Goal: Task Accomplishment & Management: Manage account settings

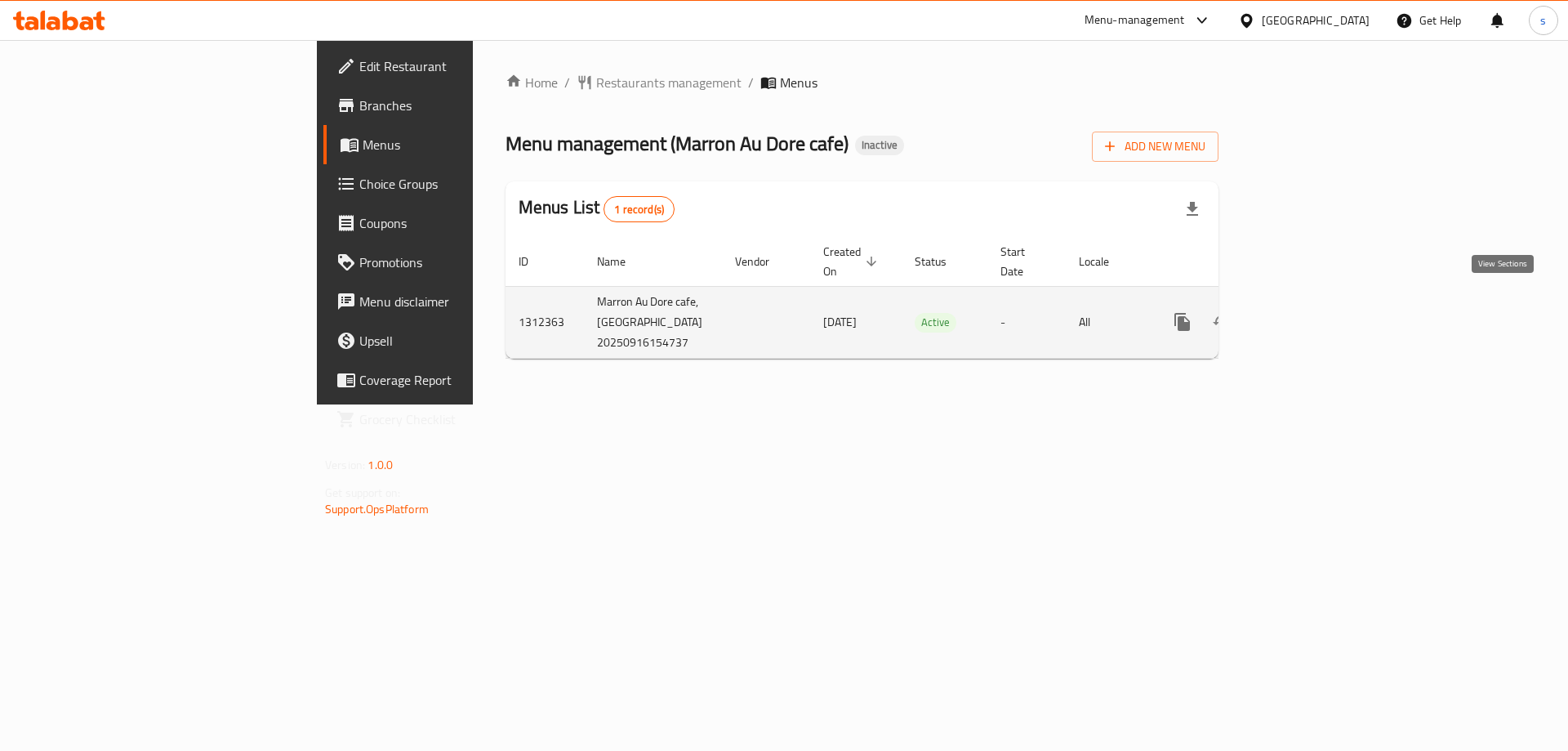
click at [1308, 314] on icon "enhanced table" at bounding box center [1300, 321] width 15 height 15
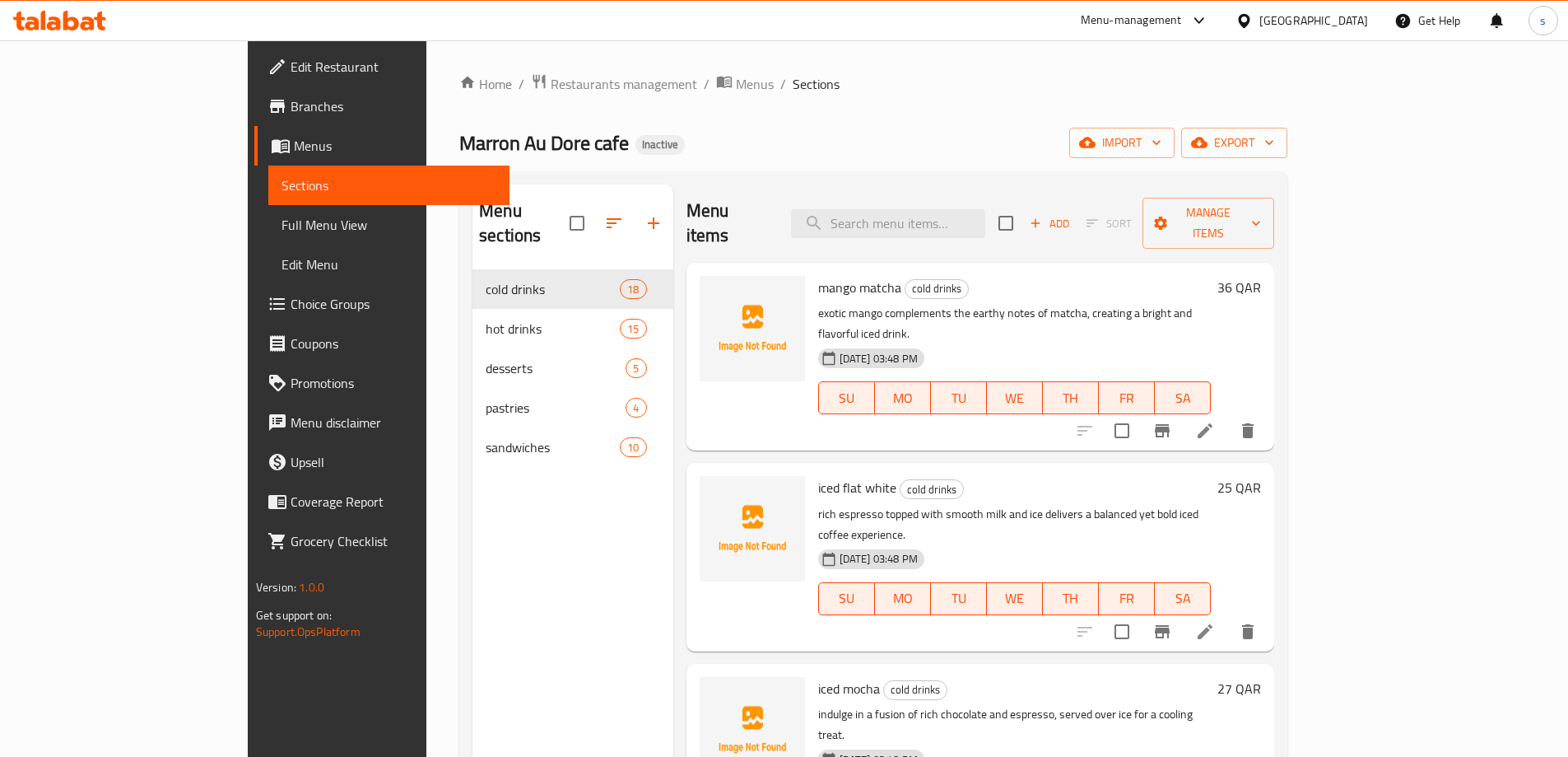
click at [427, 524] on div "Home / Restaurants management / Menus / Sections Marron Au Dore cafe Inactive i…" at bounding box center [874, 513] width 894 height 947
click at [294, 145] on span "Menus" at bounding box center [394, 146] width 203 height 20
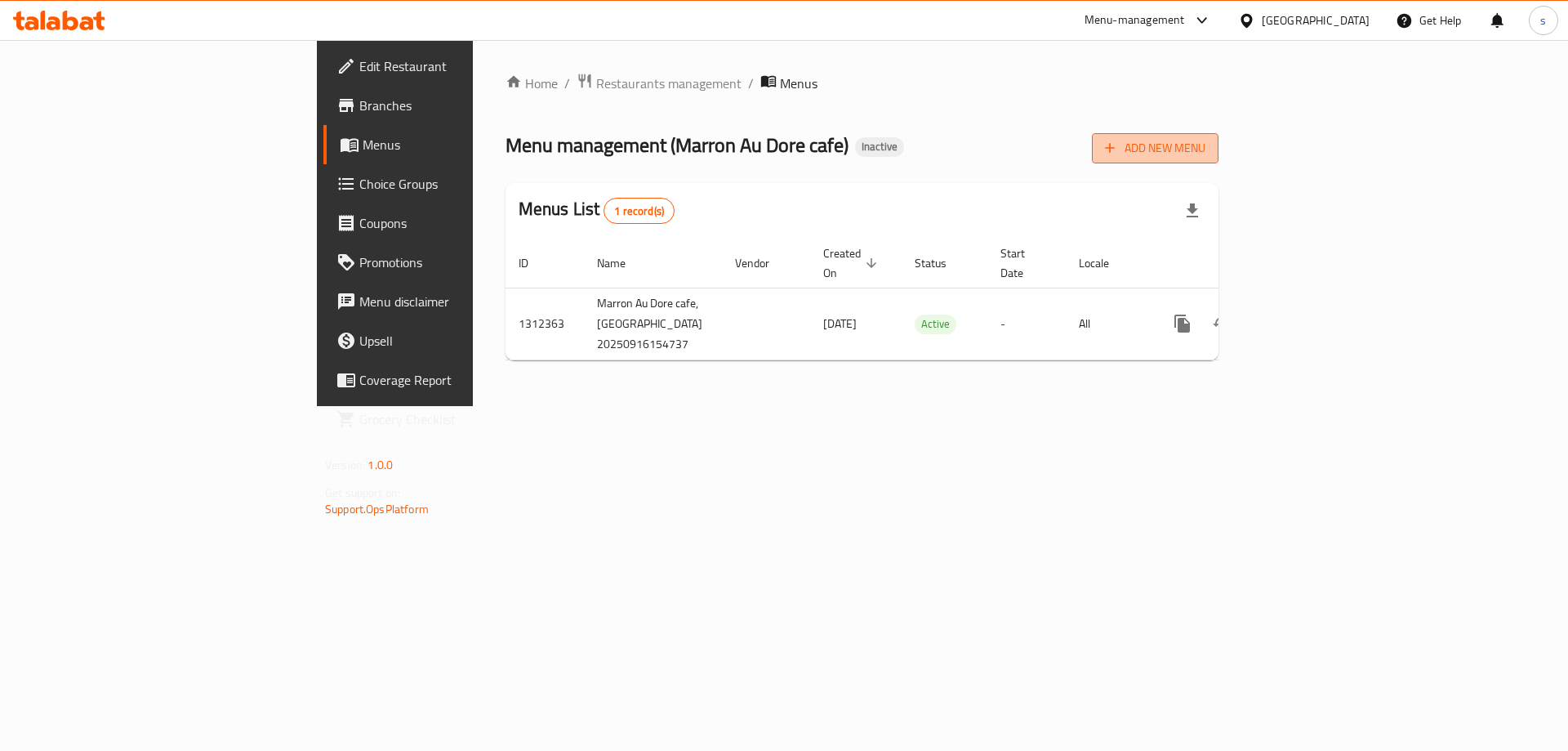
click at [1206, 143] on span "Add New Menu" at bounding box center [1155, 148] width 100 height 20
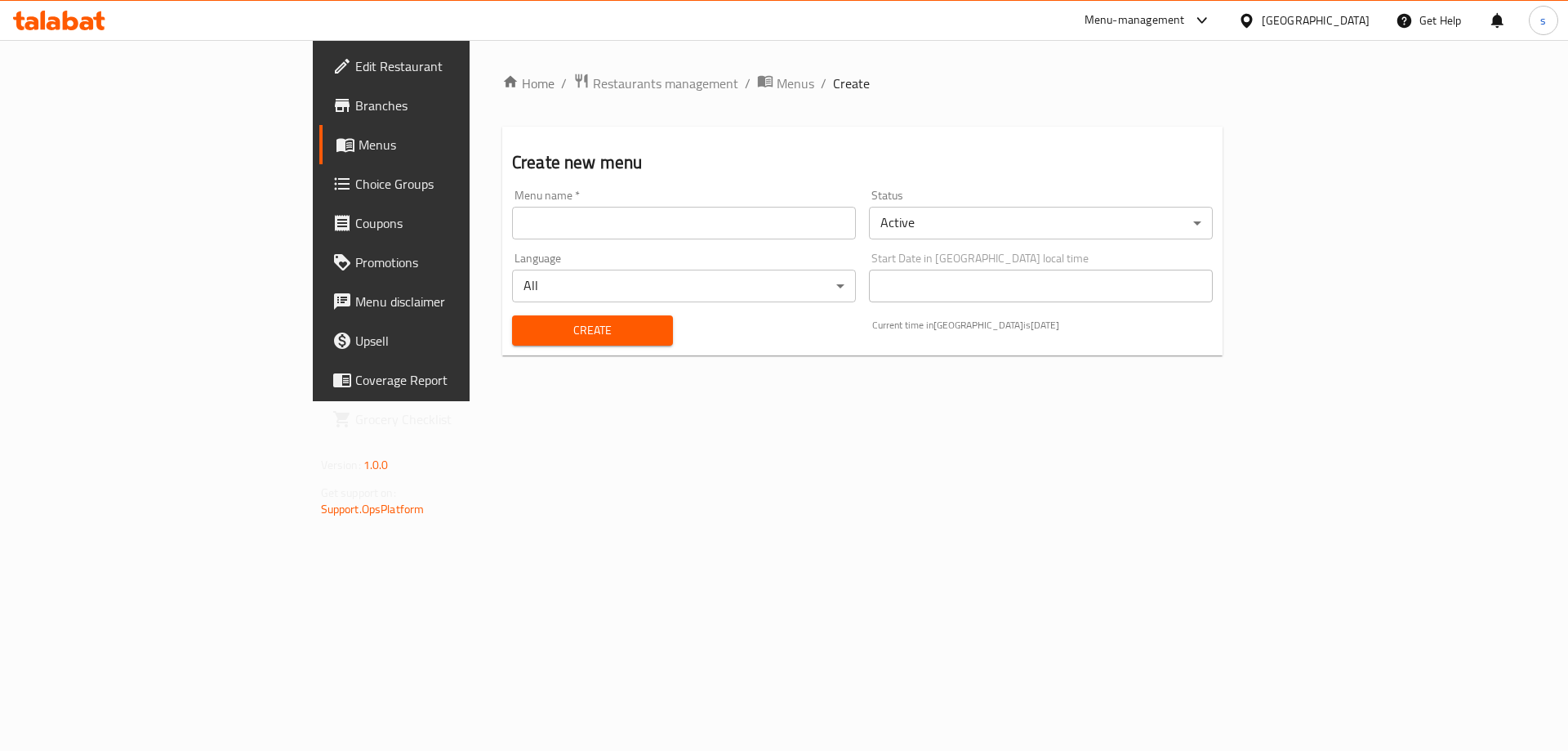
click at [512, 219] on input "text" at bounding box center [684, 222] width 344 height 33
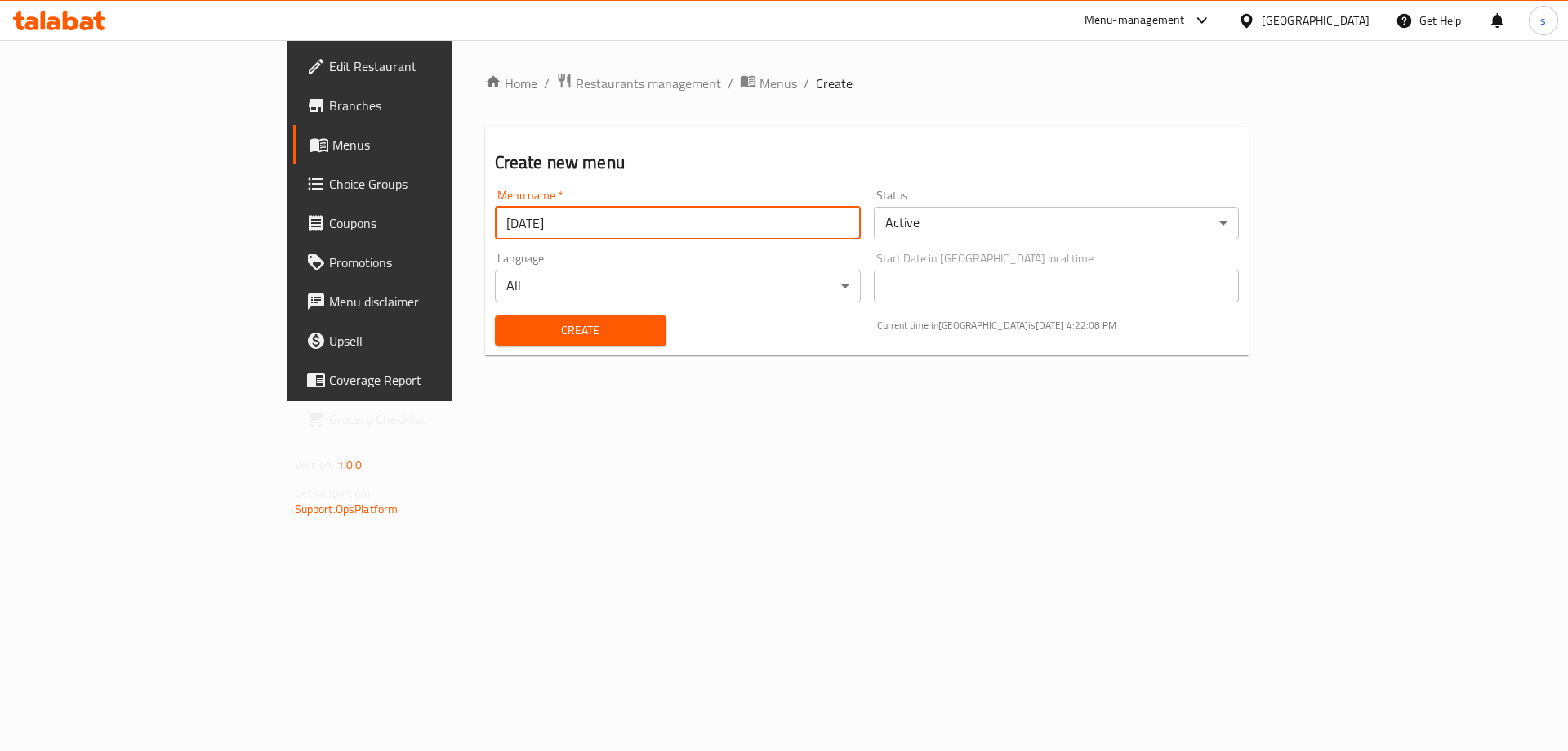
type input "18/9/2025"
click at [495, 315] on button "Create" at bounding box center [581, 330] width 172 height 30
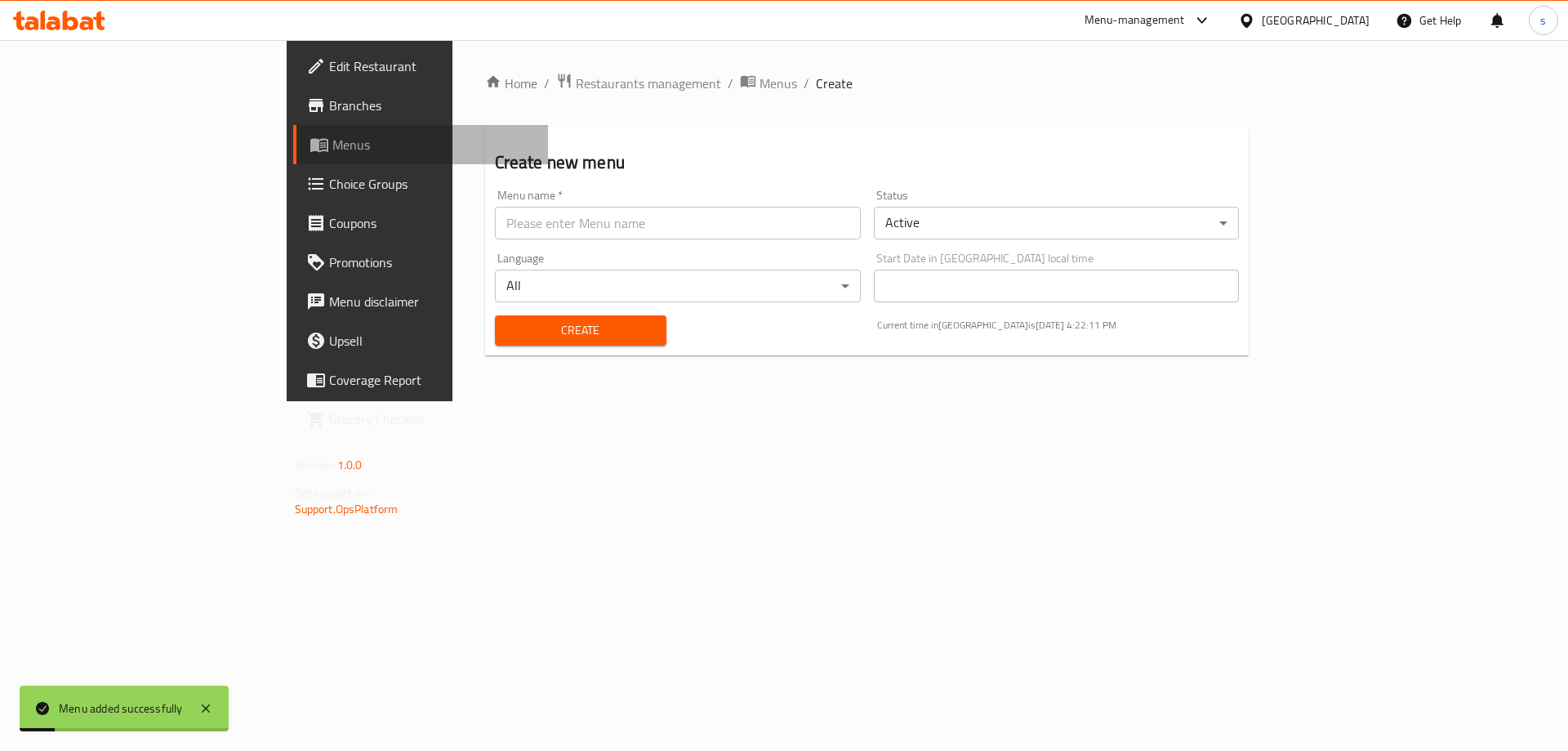
click at [332, 151] on span "Menus" at bounding box center [434, 144] width 204 height 19
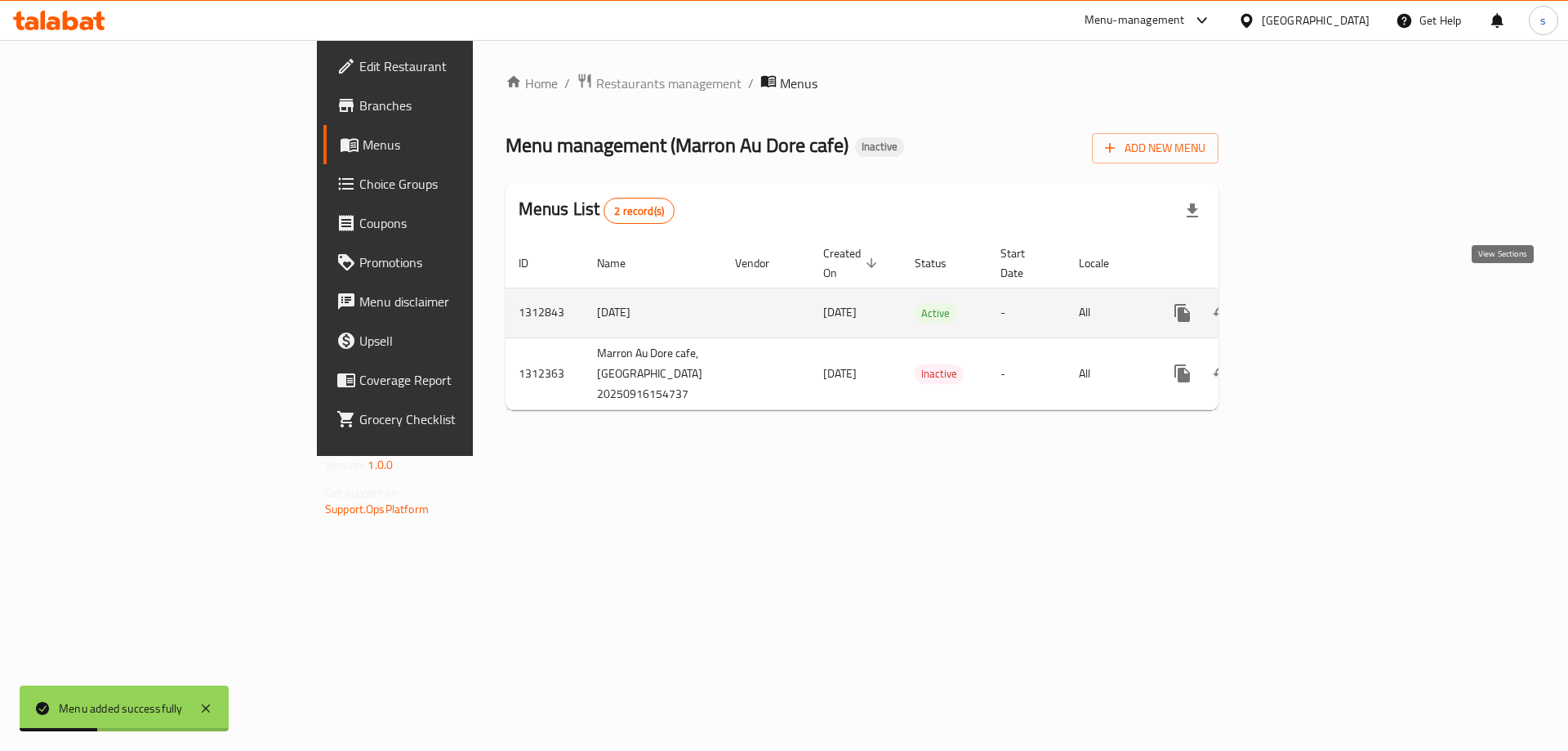
click at [1310, 303] on icon "enhanced table" at bounding box center [1301, 313] width 19 height 19
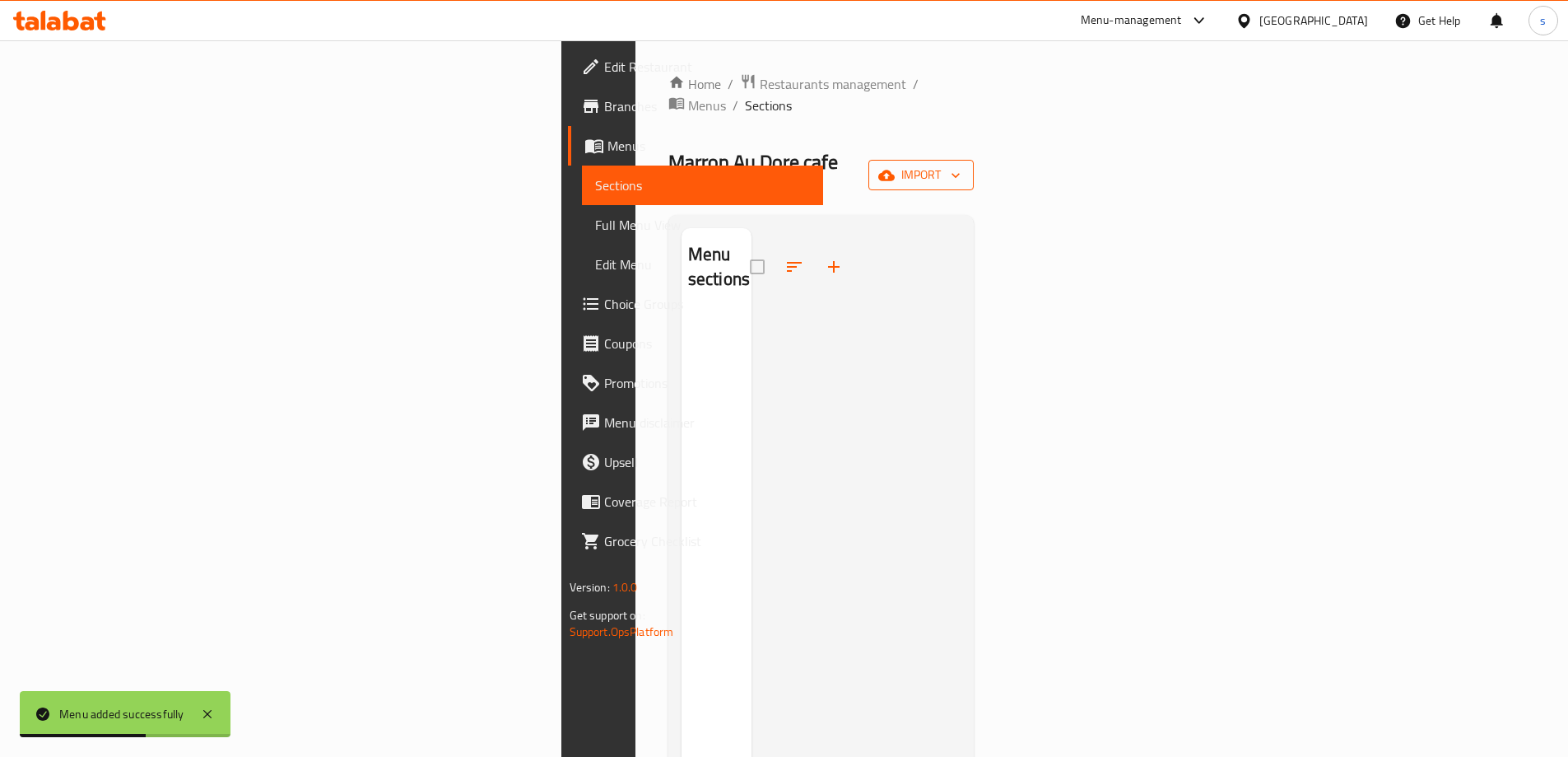
click at [961, 165] on span "import" at bounding box center [921, 175] width 79 height 21
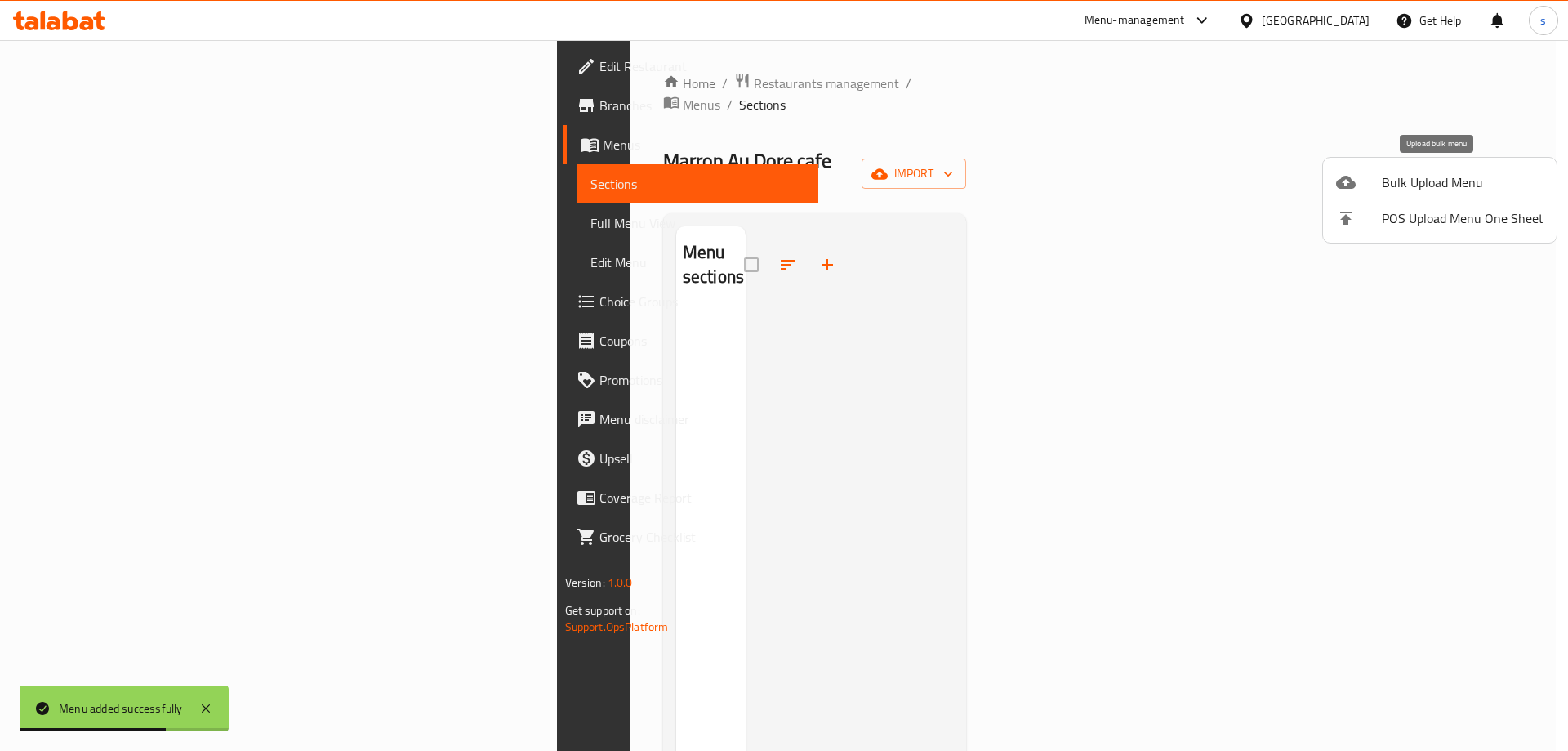
click at [1422, 182] on span "Bulk Upload Menu" at bounding box center [1463, 182] width 162 height 19
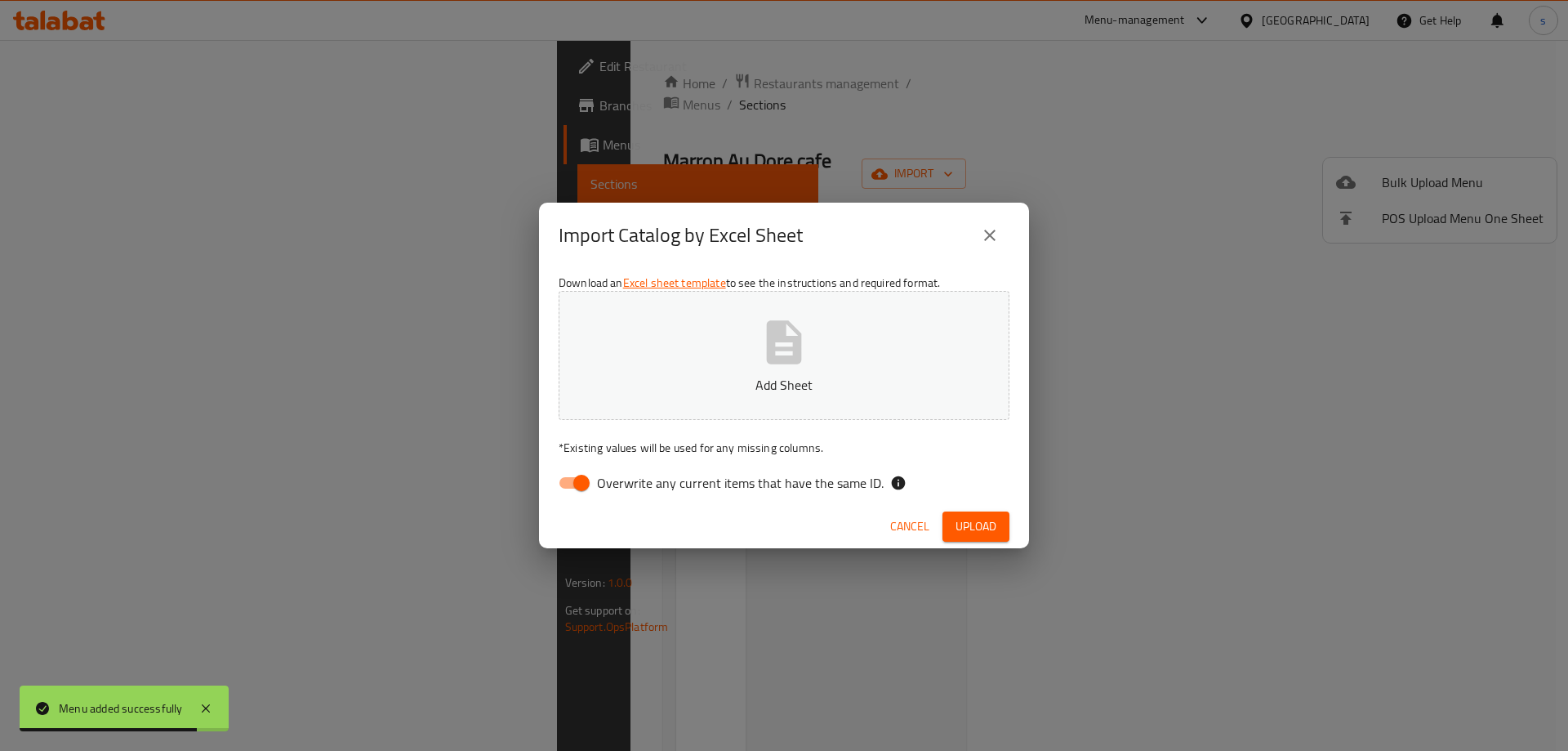
click at [575, 480] on input "Overwrite any current items that have the same ID." at bounding box center [581, 483] width 93 height 31
checkbox input "false"
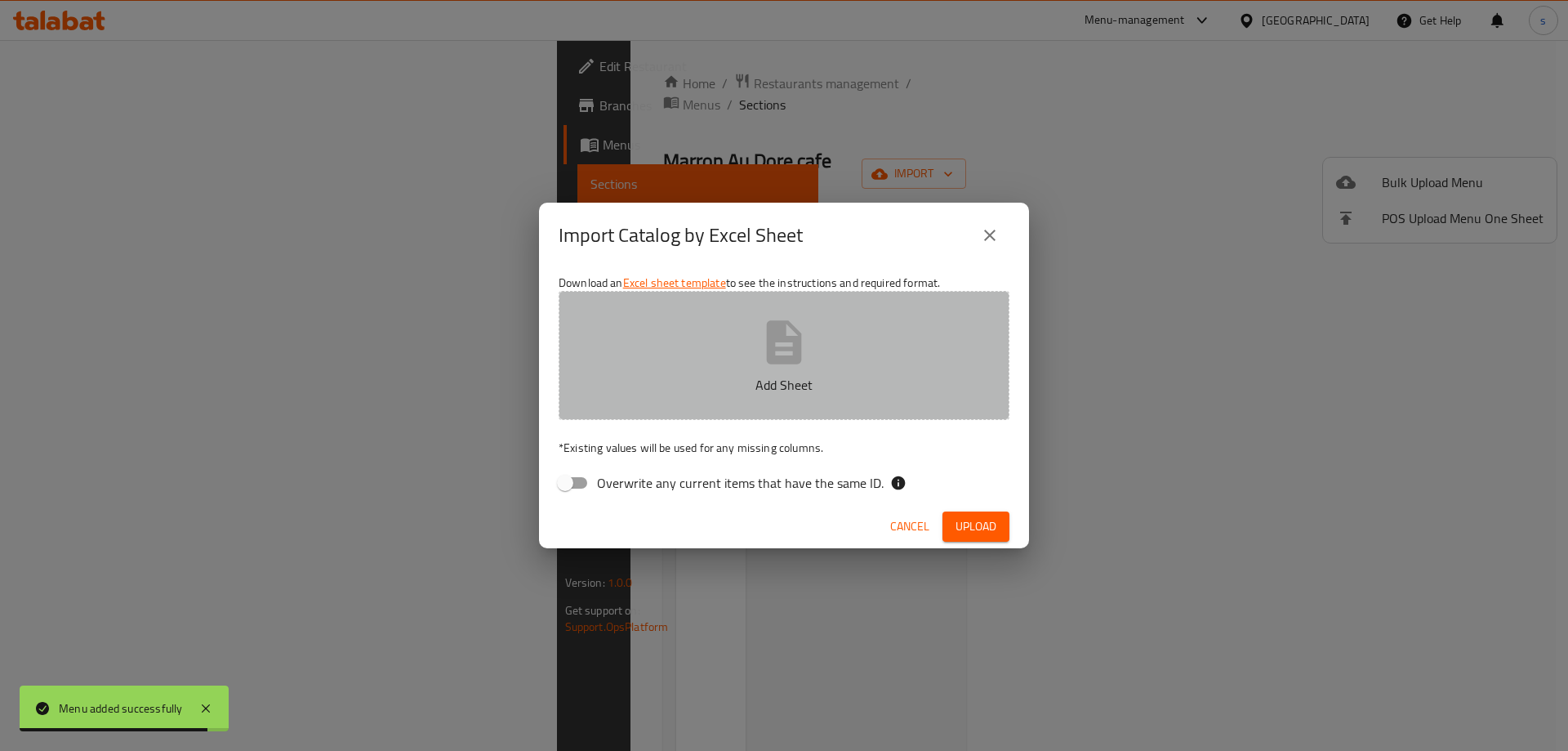
click at [767, 387] on p "Add Sheet" at bounding box center [784, 384] width 400 height 19
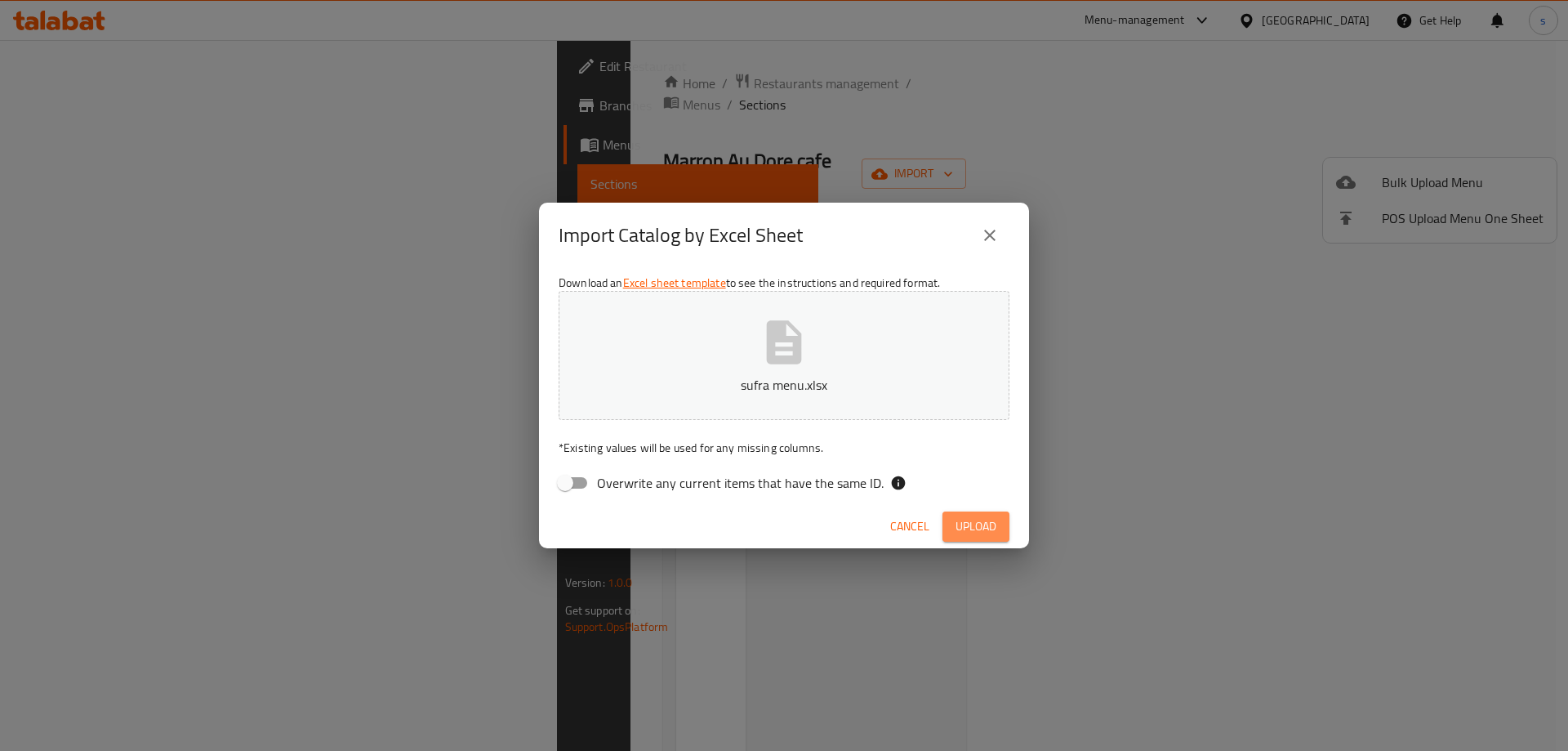
click at [980, 522] on span "Upload" at bounding box center [976, 526] width 41 height 20
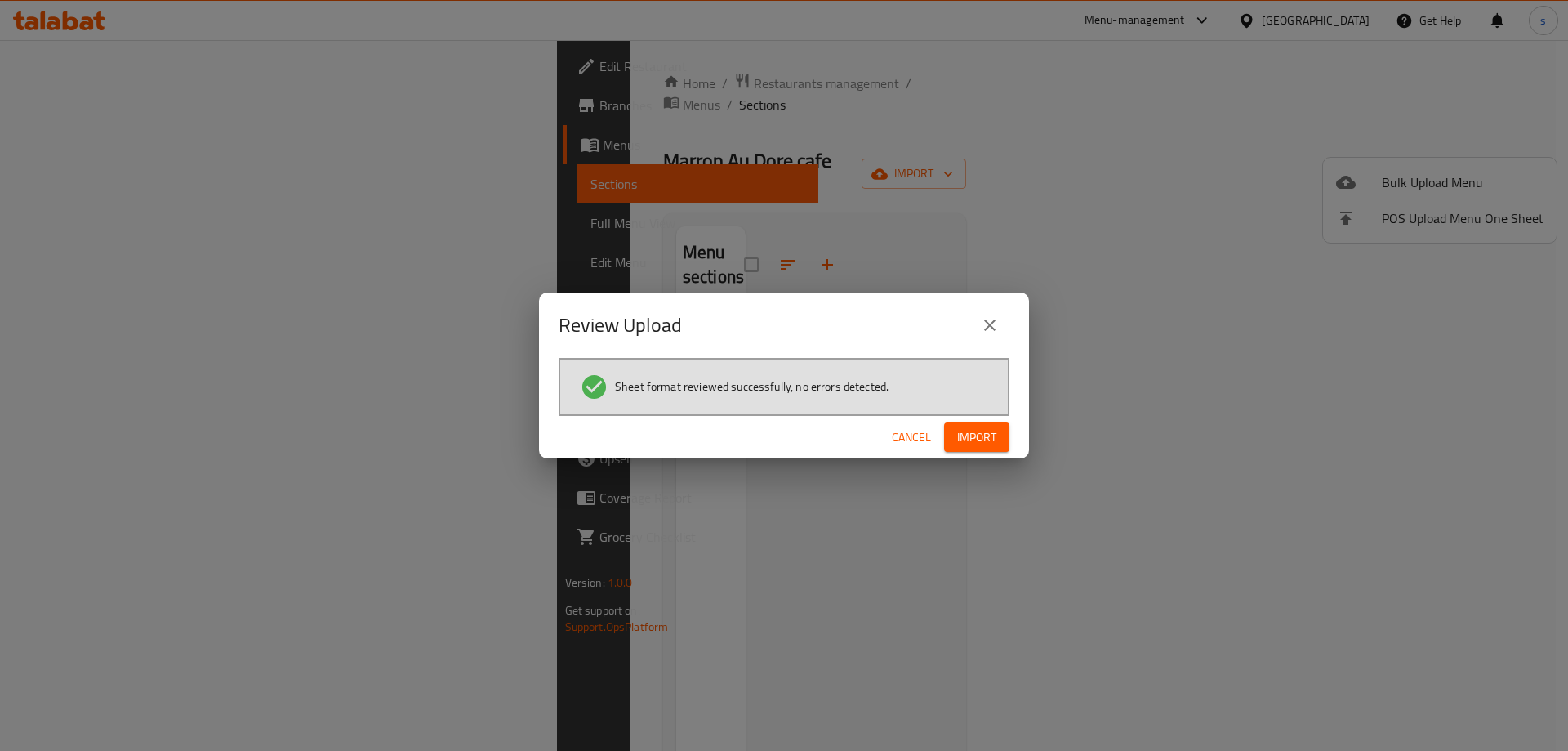
click at [977, 444] on span "Import" at bounding box center [977, 437] width 39 height 20
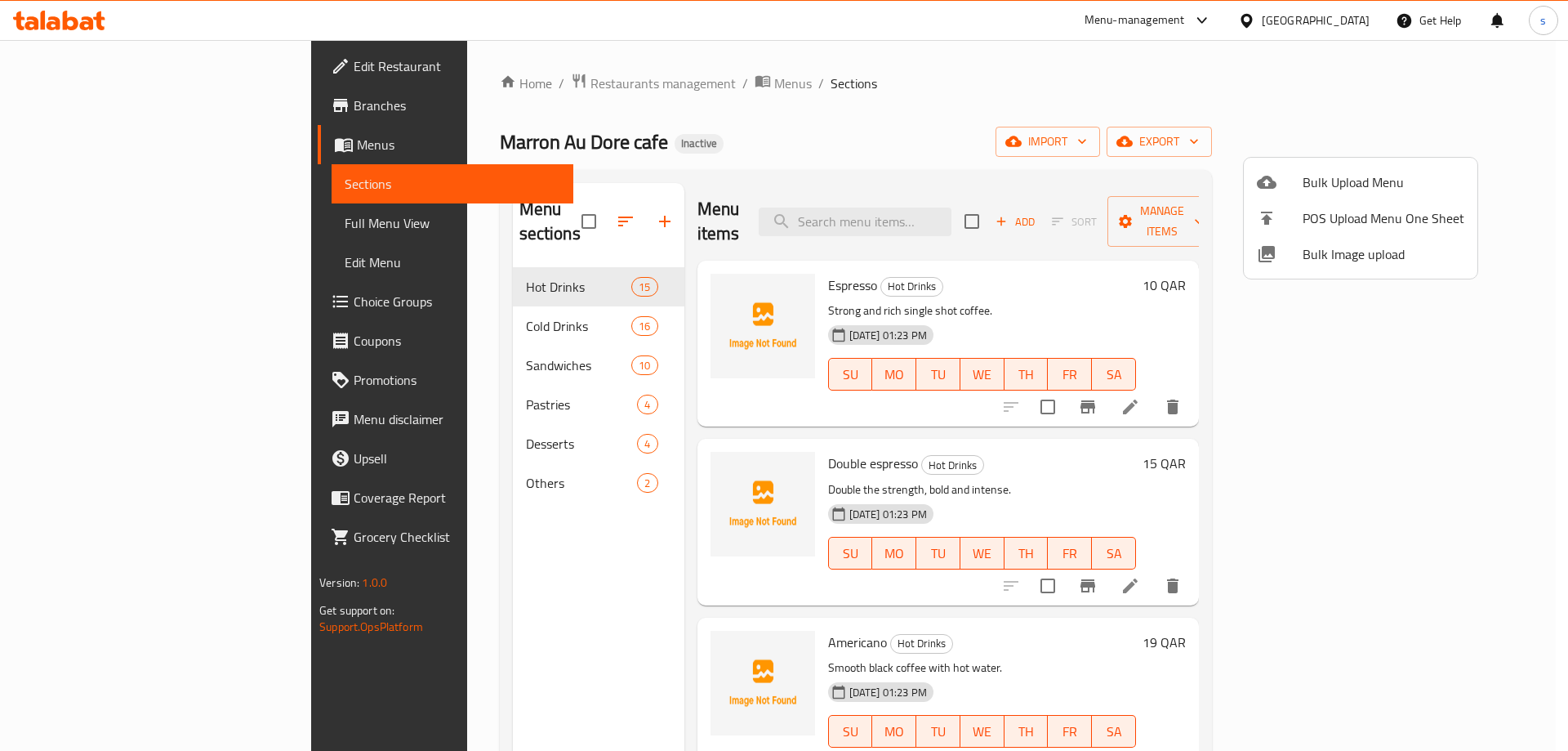
click at [94, 227] on div at bounding box center [784, 376] width 1568 height 751
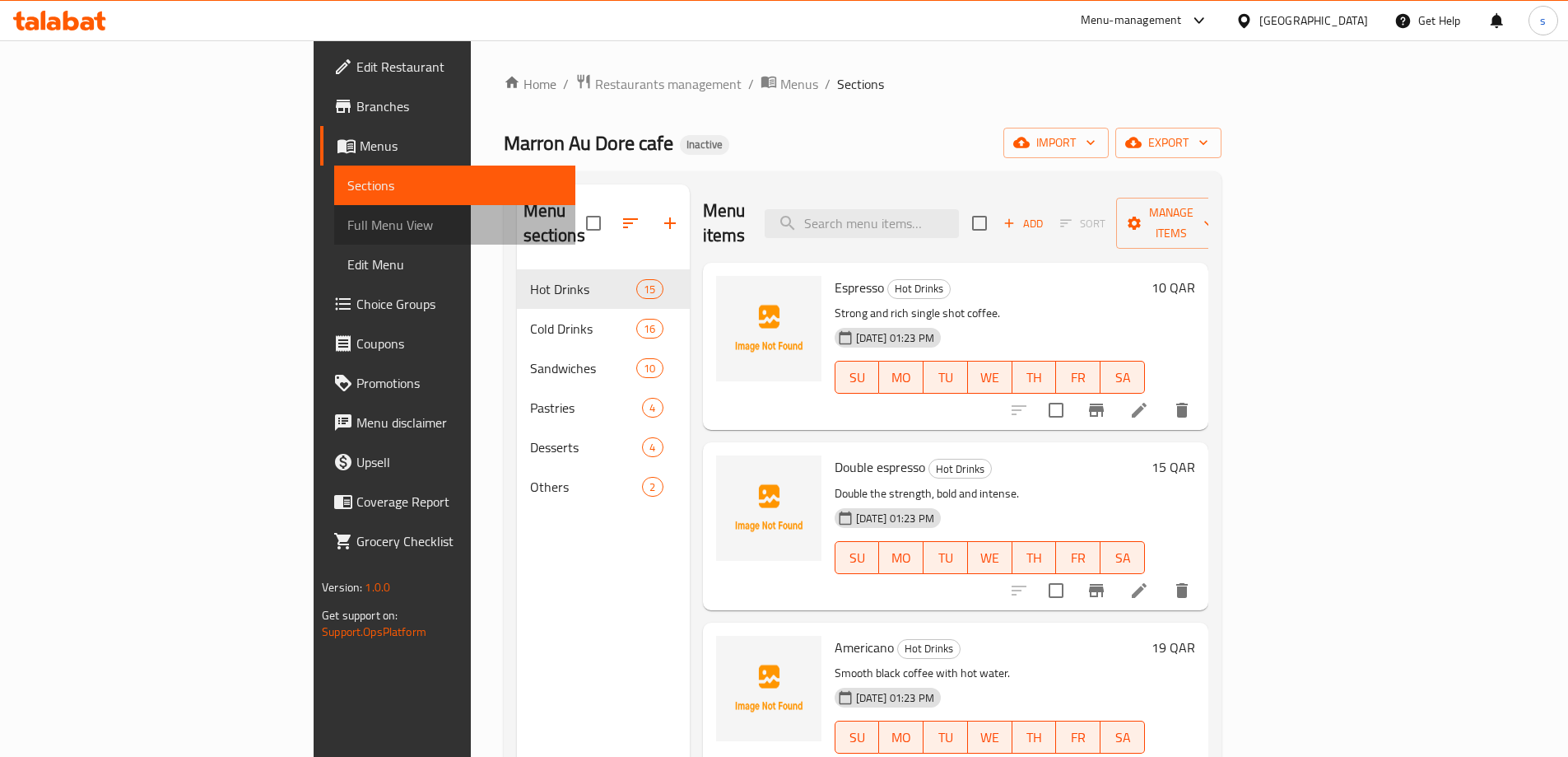
click at [347, 232] on span "Full Menu View" at bounding box center [454, 225] width 215 height 20
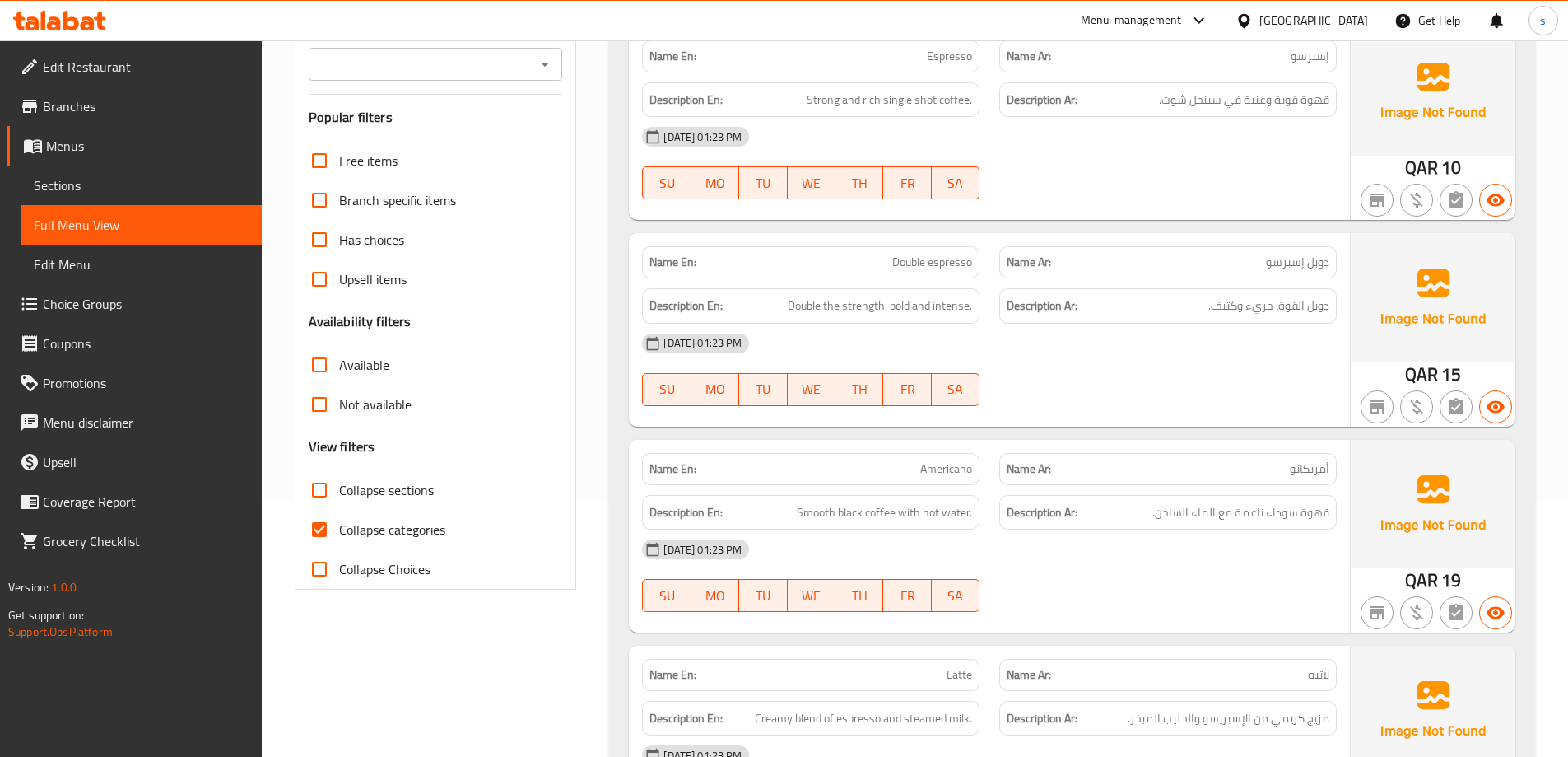
scroll to position [329, 0]
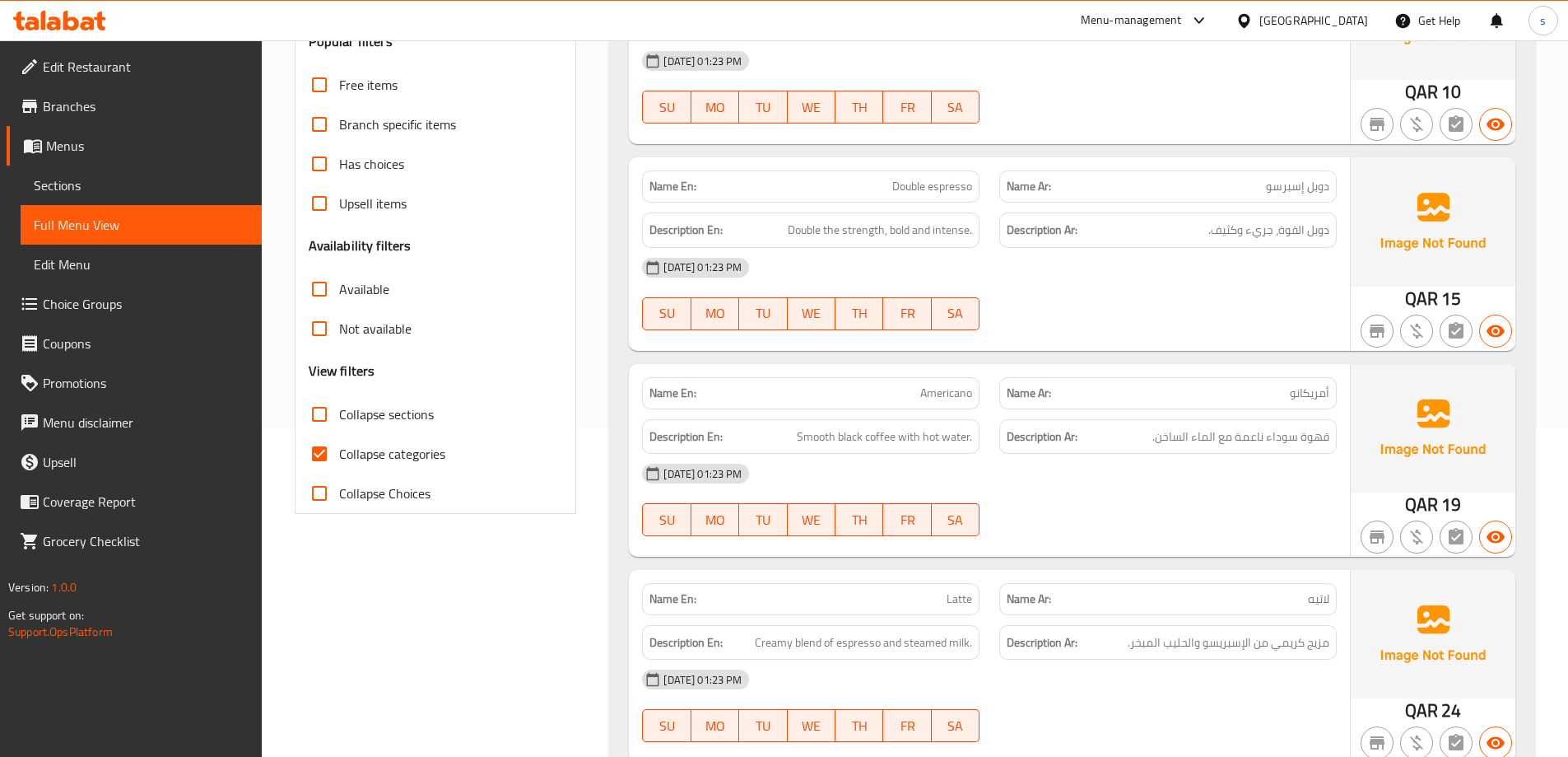
click at [380, 458] on span "Collapse categories" at bounding box center [392, 453] width 106 height 20
click at [339, 458] on input "Collapse categories" at bounding box center [319, 453] width 39 height 39
checkbox input "false"
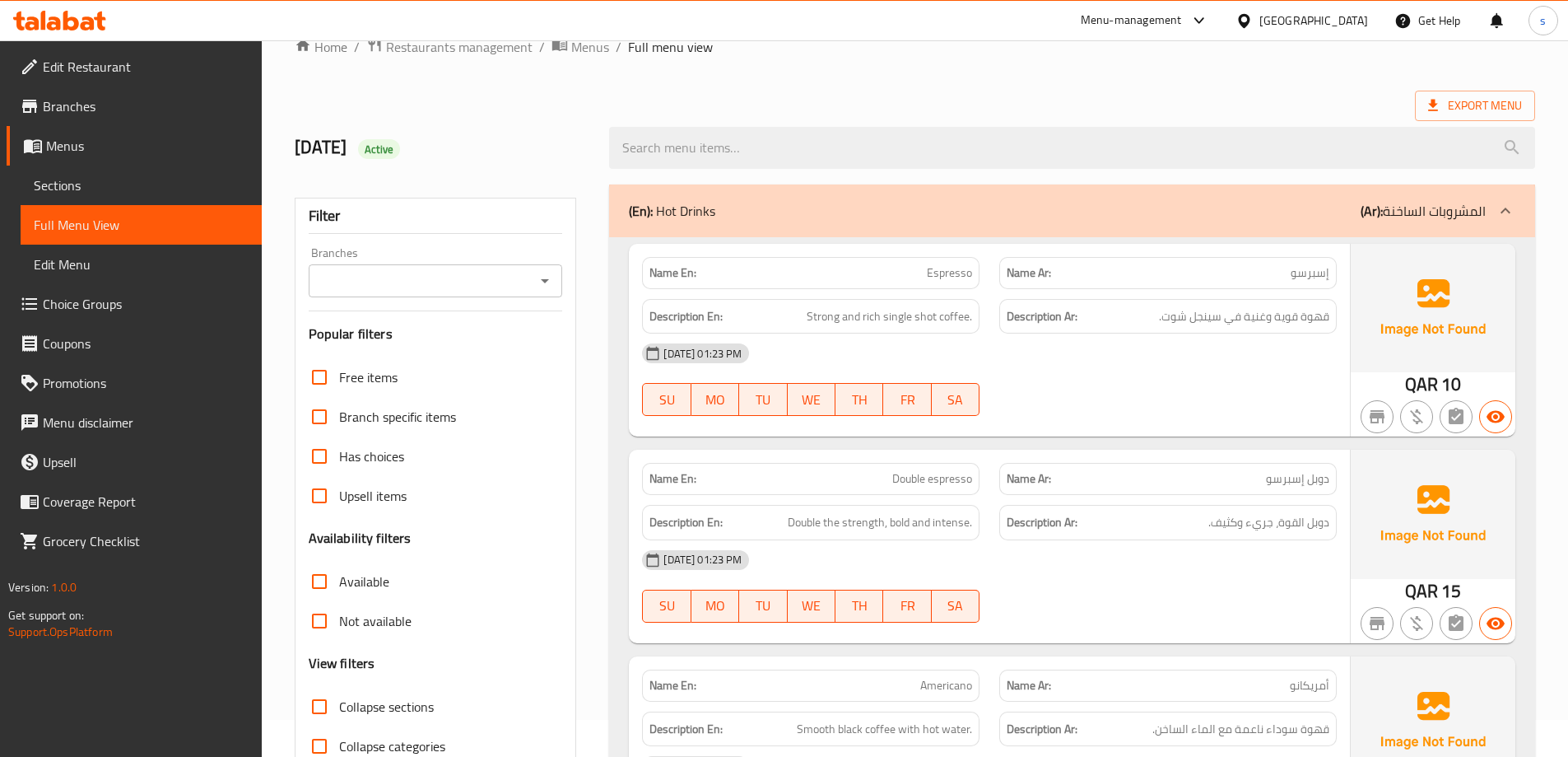
scroll to position [0, 0]
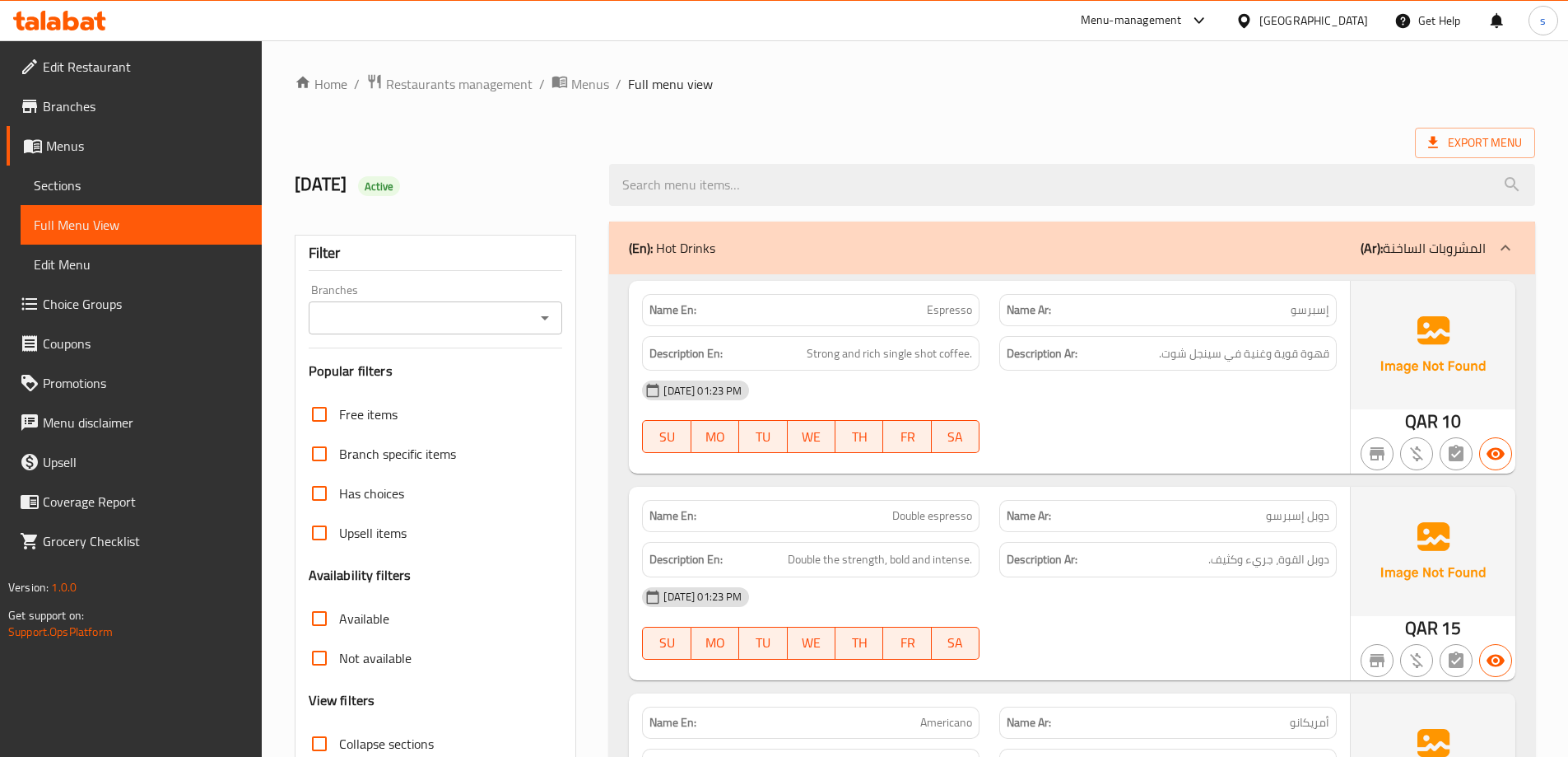
click at [564, 187] on h2 "18/9/2025 Active" at bounding box center [442, 185] width 295 height 25
click at [937, 141] on div "Export Menu" at bounding box center [915, 143] width 1240 height 30
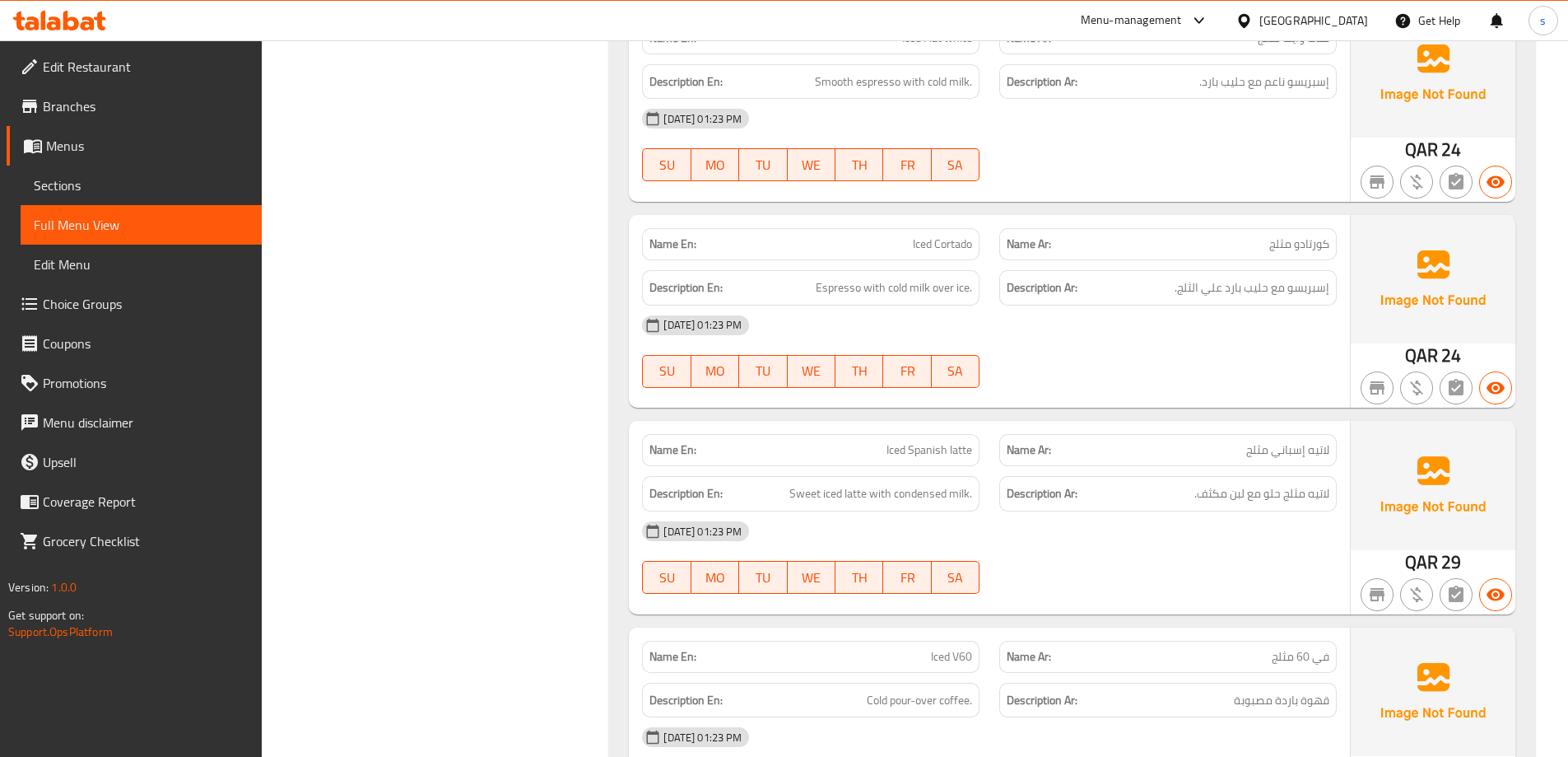
scroll to position [3871, 0]
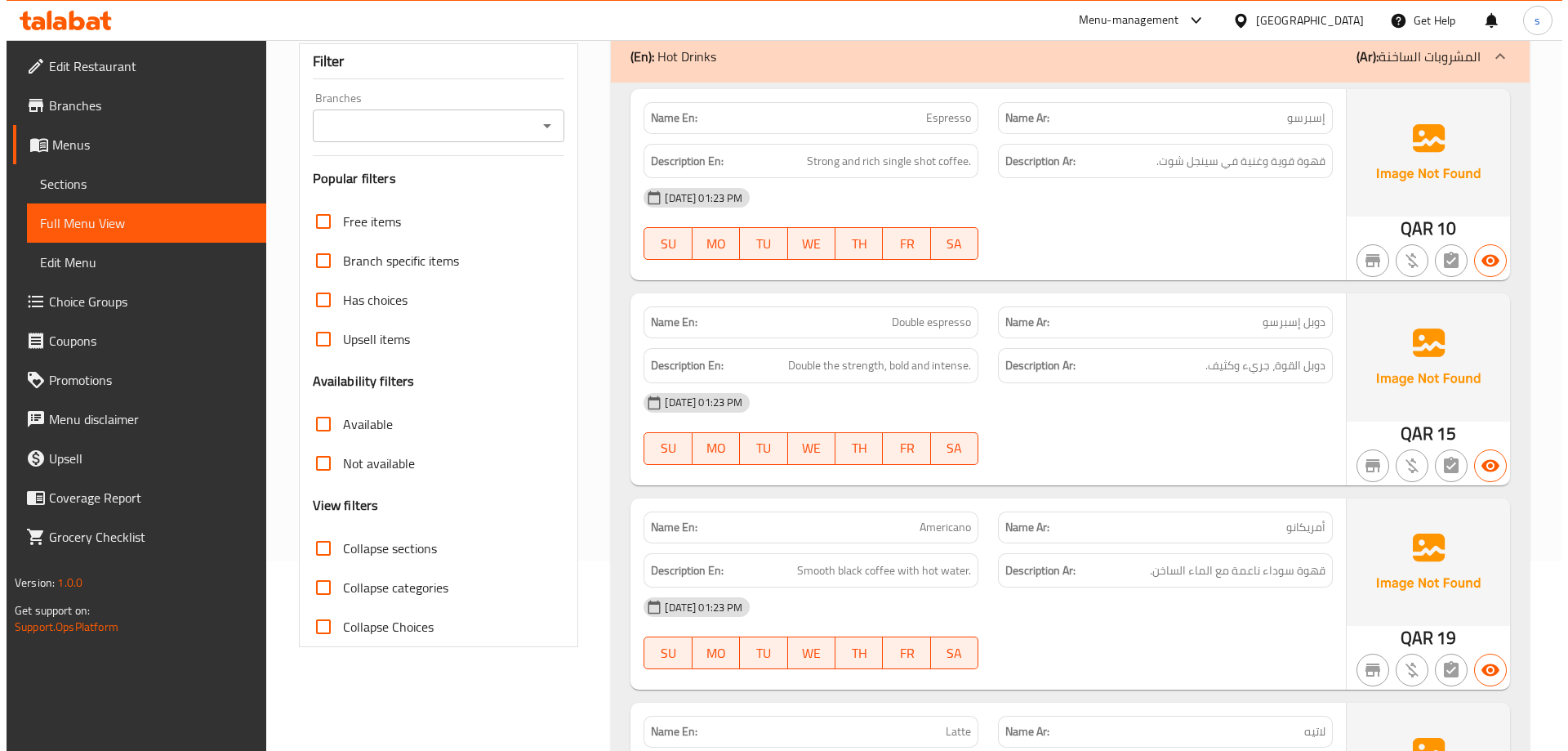
scroll to position [0, 0]
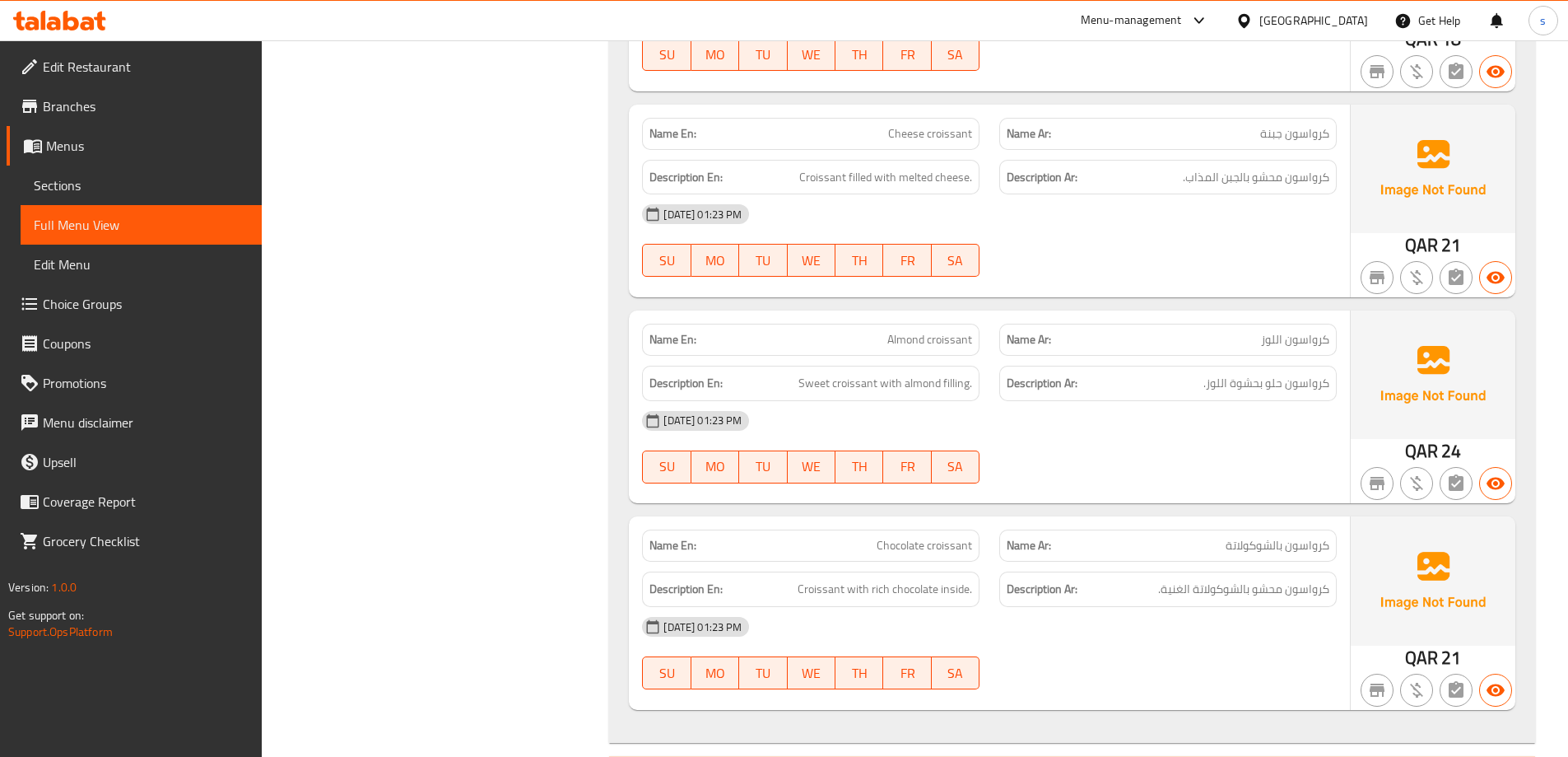
scroll to position [9105, 0]
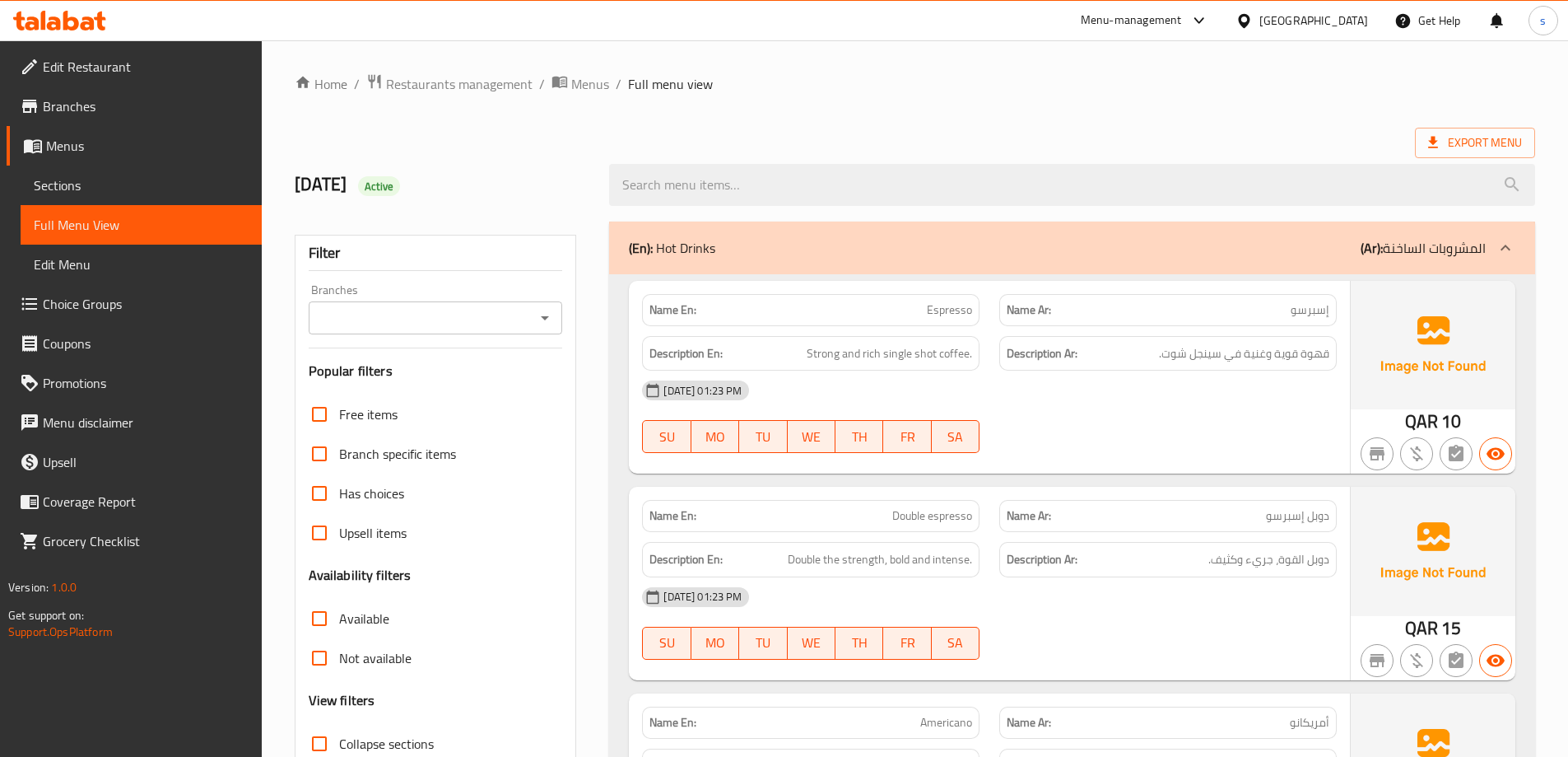
click at [101, 176] on span "Sections" at bounding box center [141, 186] width 215 height 20
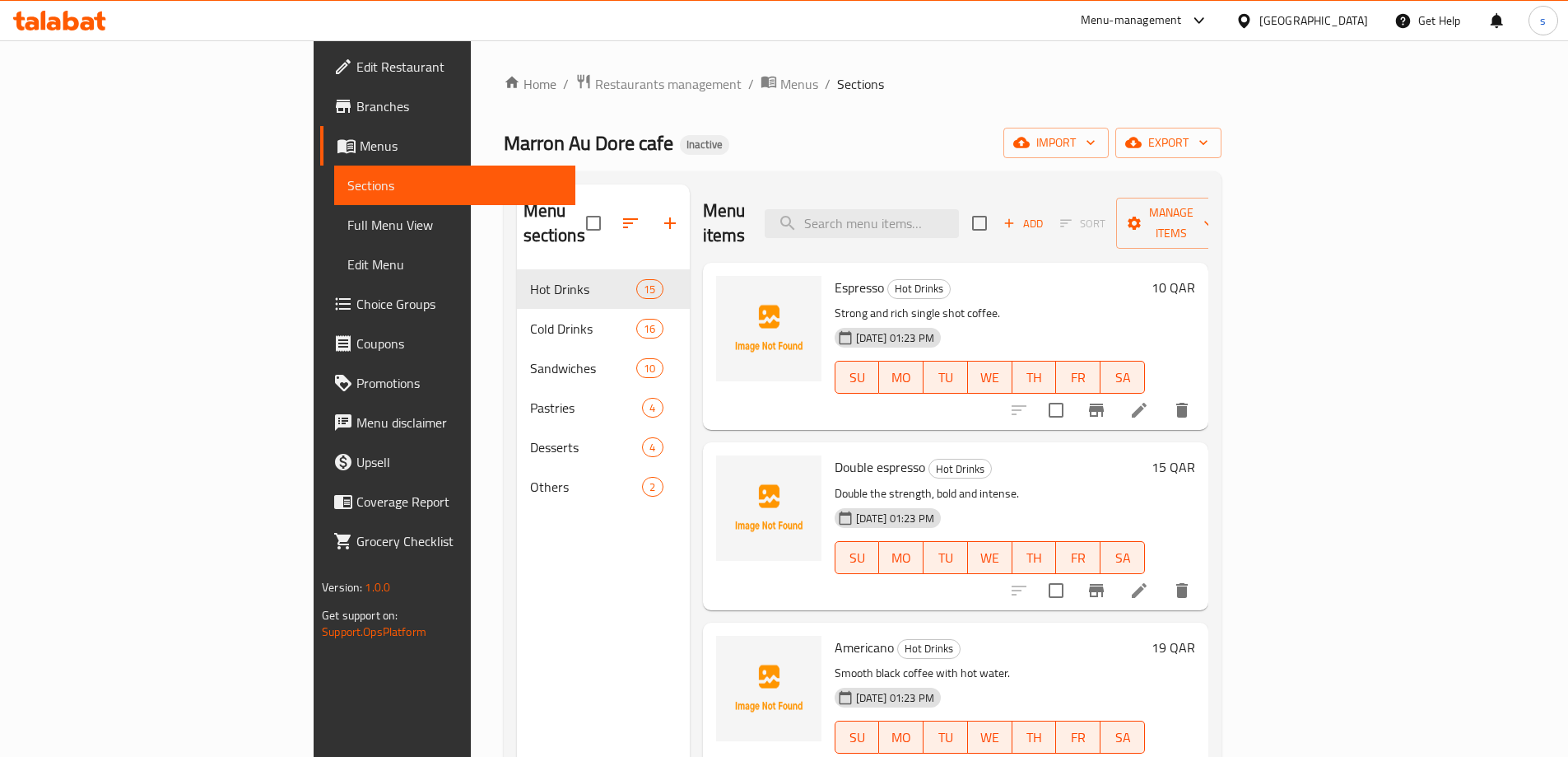
scroll to position [329, 0]
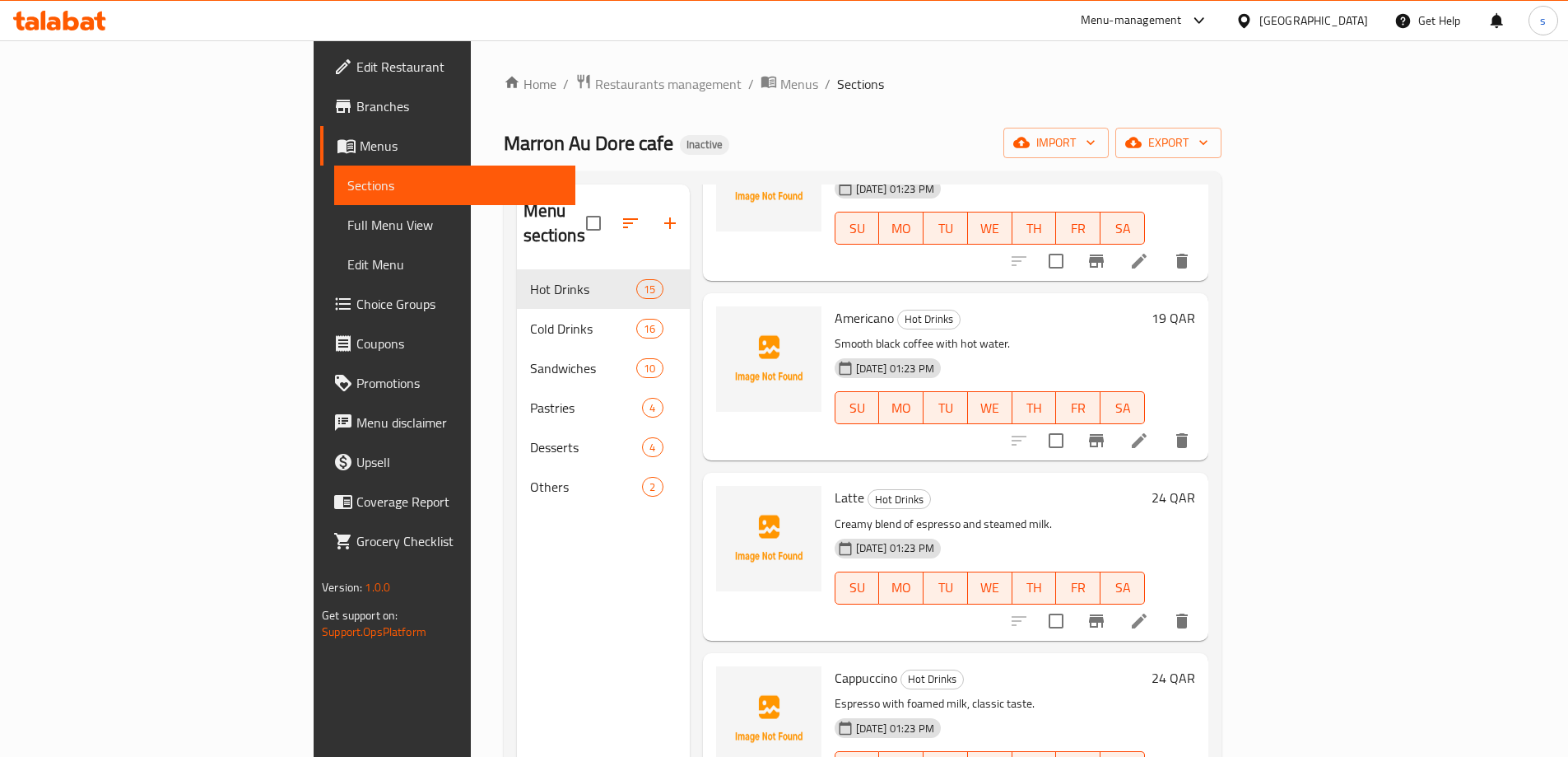
click at [773, 124] on div "Home / Restaurants management / Menus / Sections Marron Au Dore cafe Inactive i…" at bounding box center [863, 513] width 718 height 881
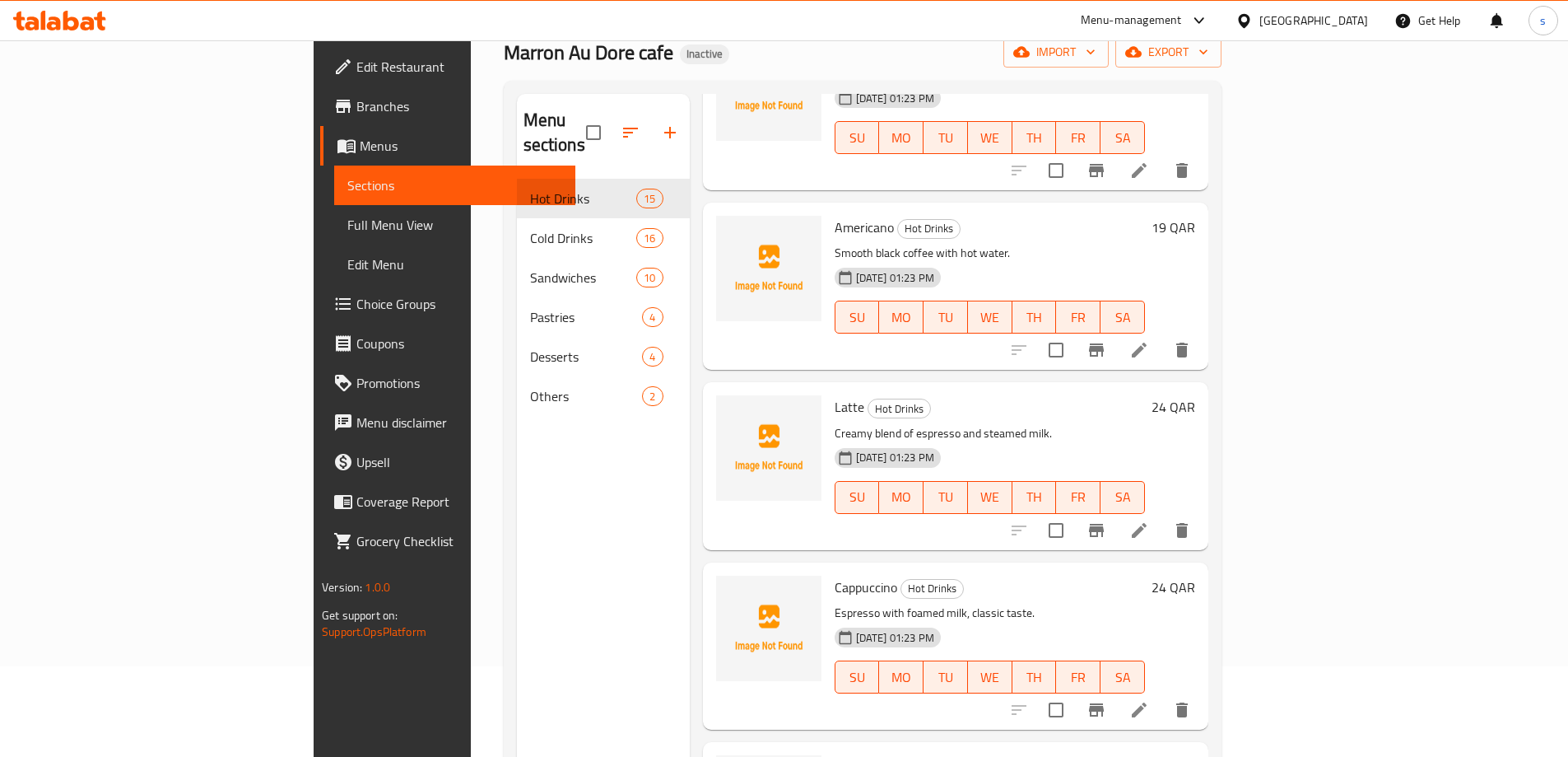
scroll to position [230, 0]
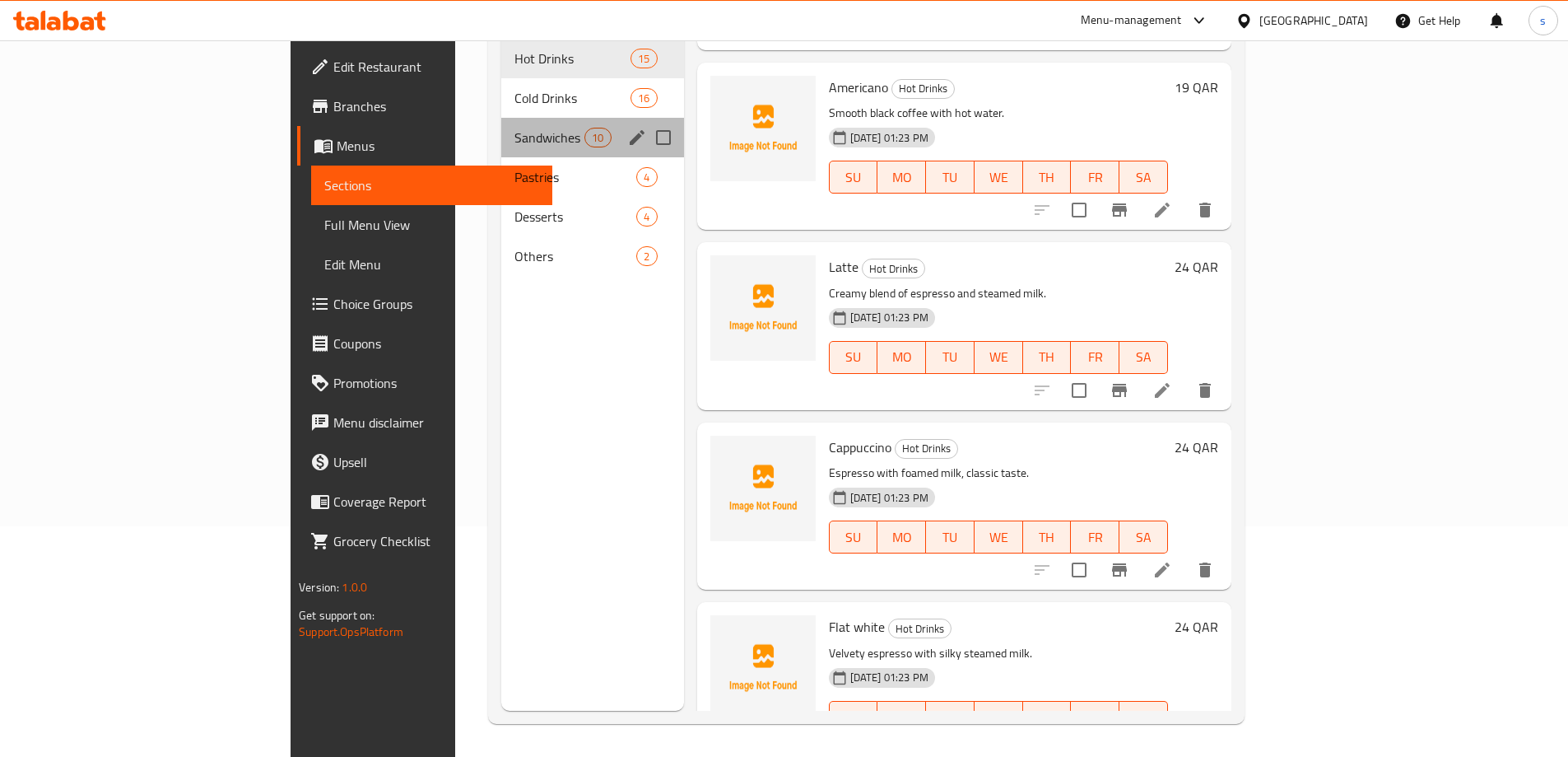
click at [502, 126] on div "Sandwiches 10" at bounding box center [593, 137] width 183 height 39
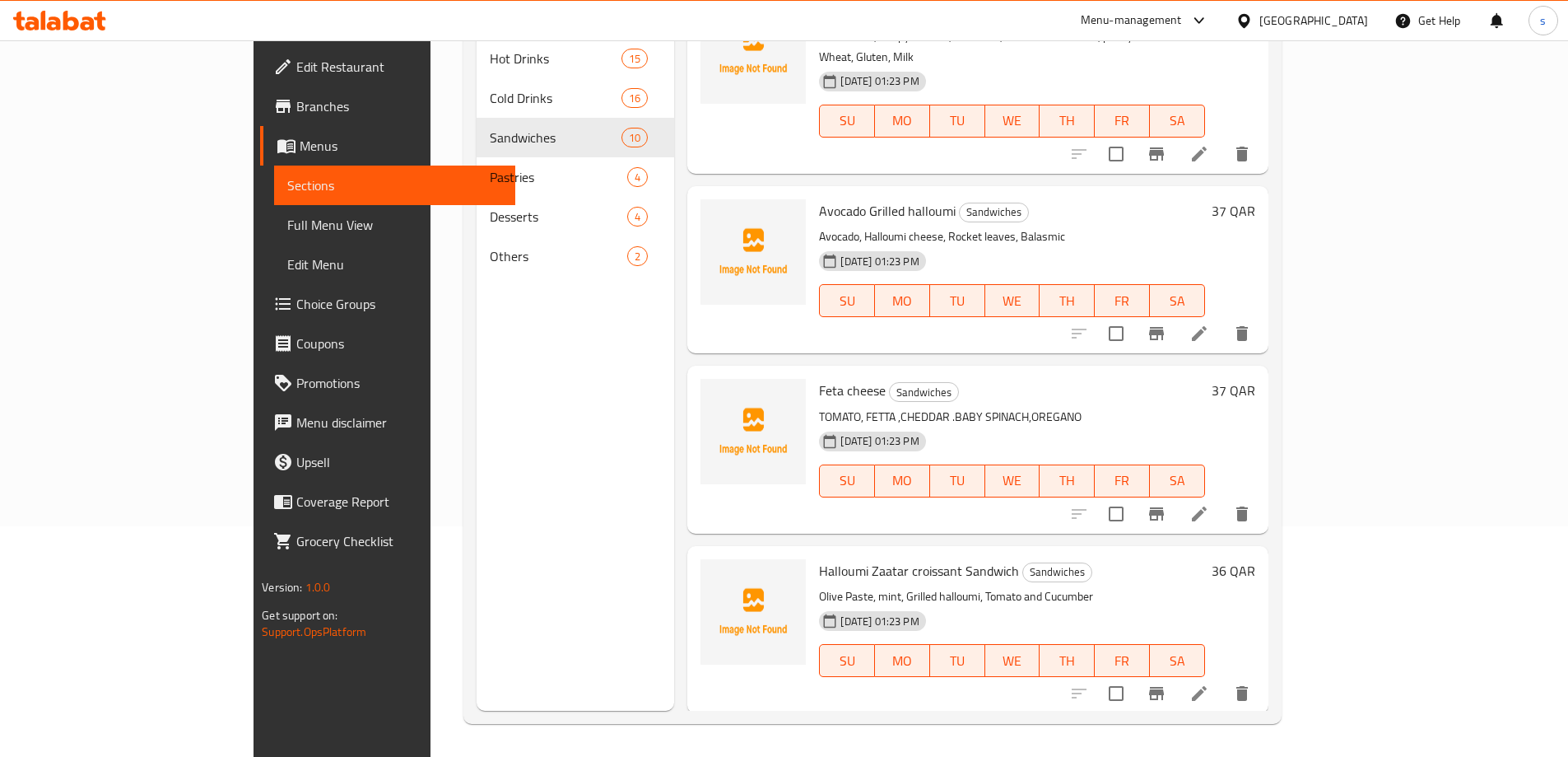
scroll to position [960, 0]
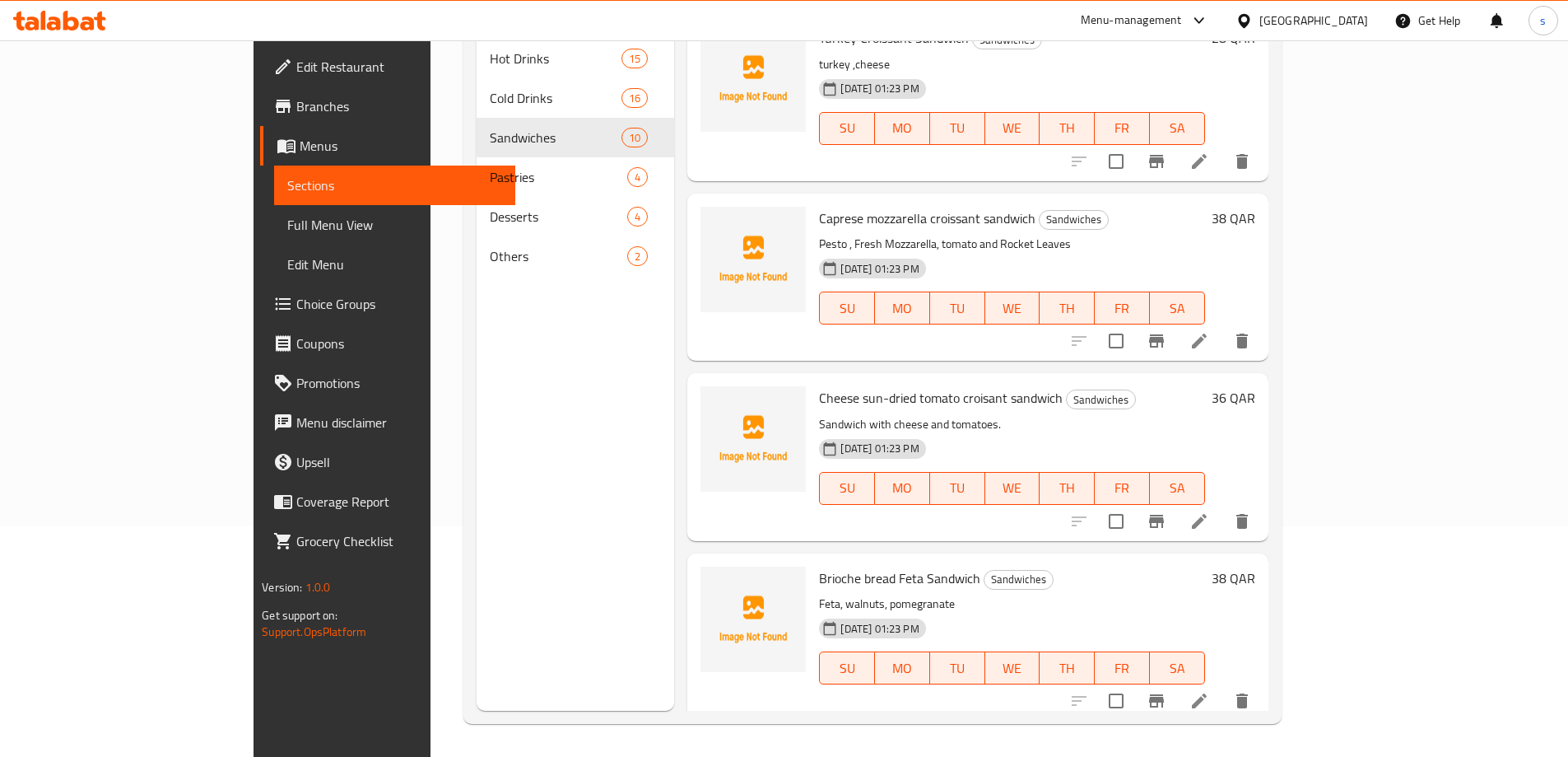
click at [1207, 514] on icon at bounding box center [1199, 521] width 15 height 15
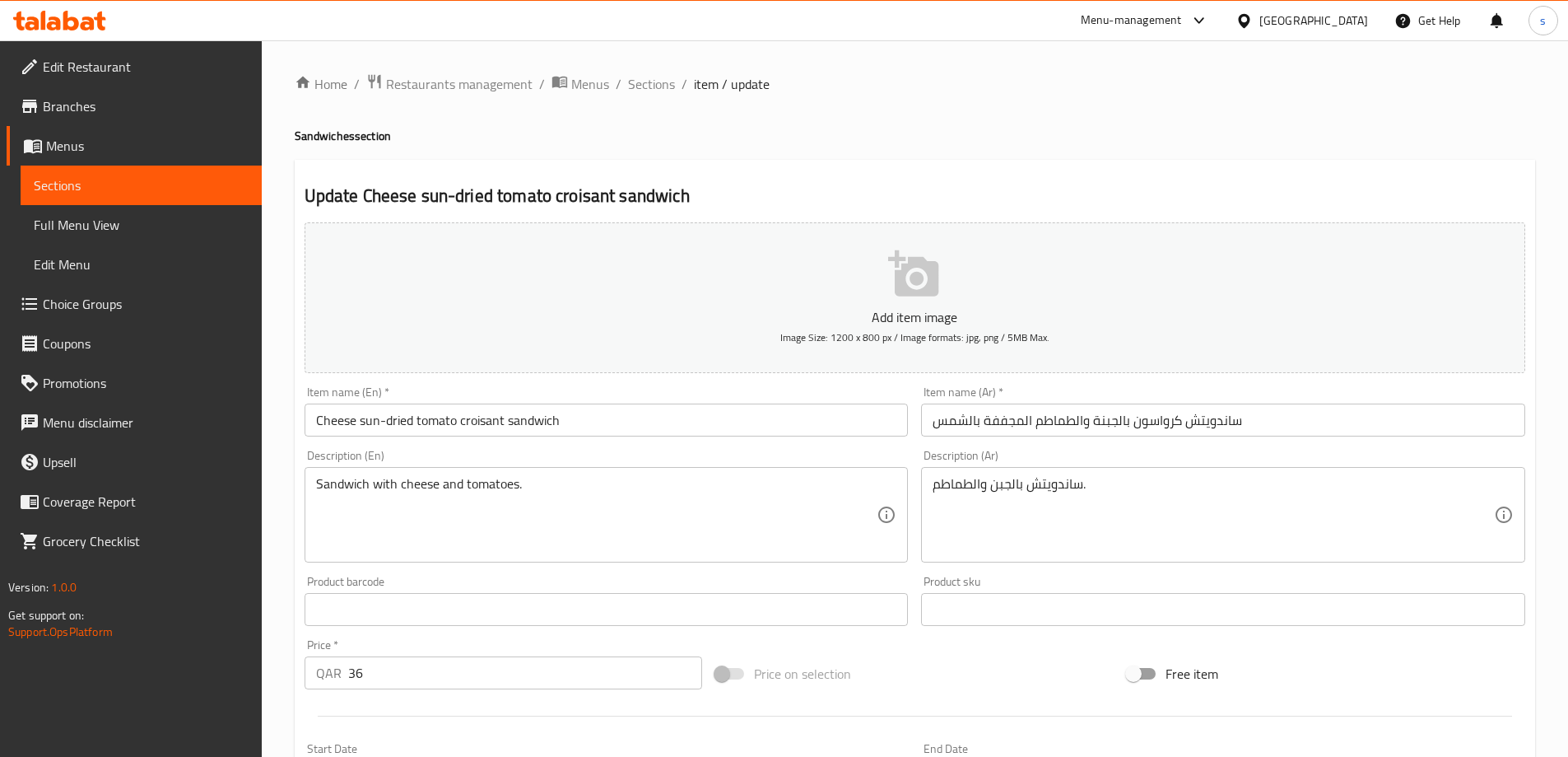
click at [478, 414] on input "Cheese sun-dried tomato croisant sandwich" at bounding box center [606, 420] width 604 height 33
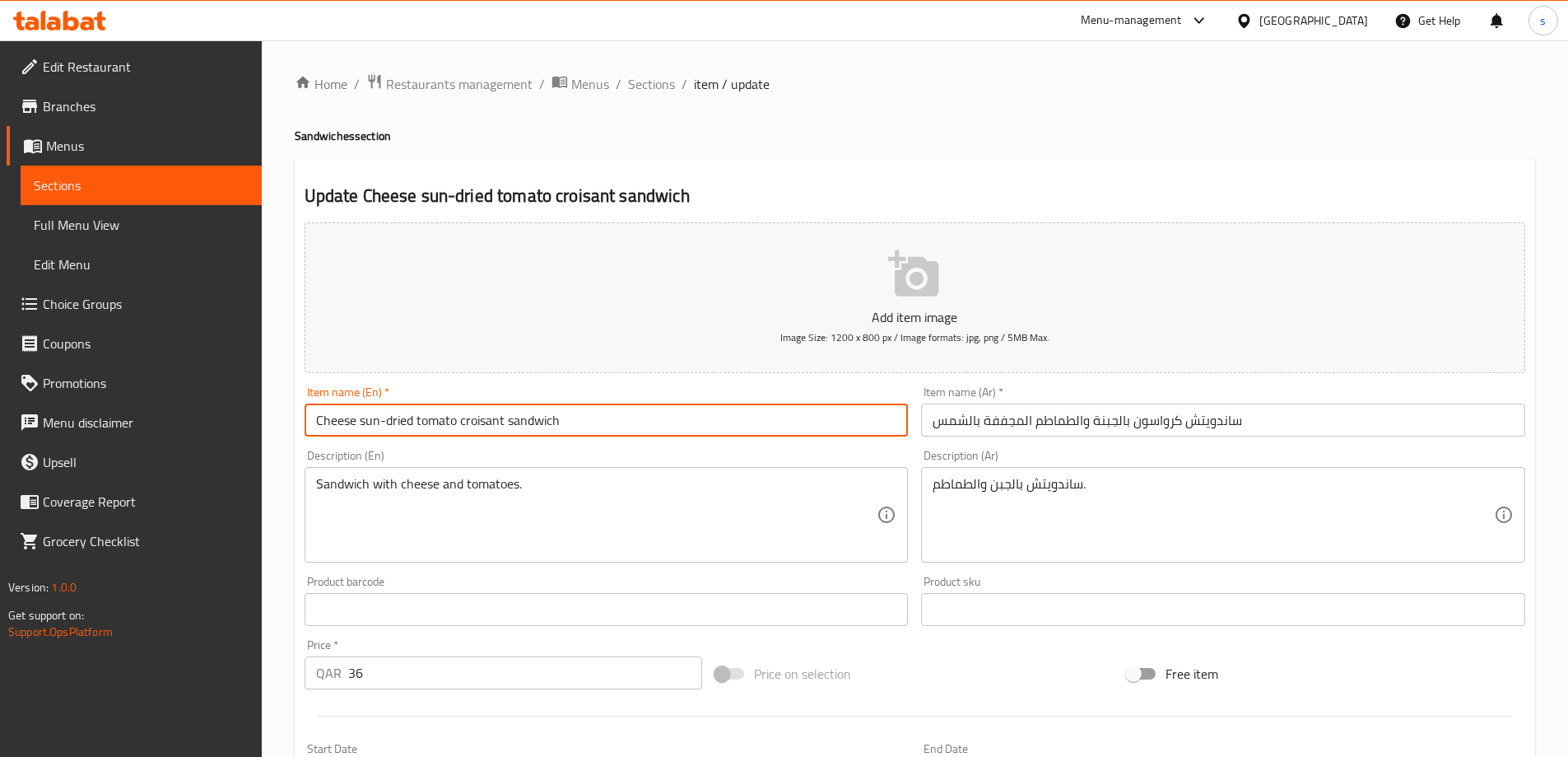
click at [478, 414] on input "Cheese sun-dried tomato croisant sandwich" at bounding box center [606, 420] width 604 height 33
paste input "s"
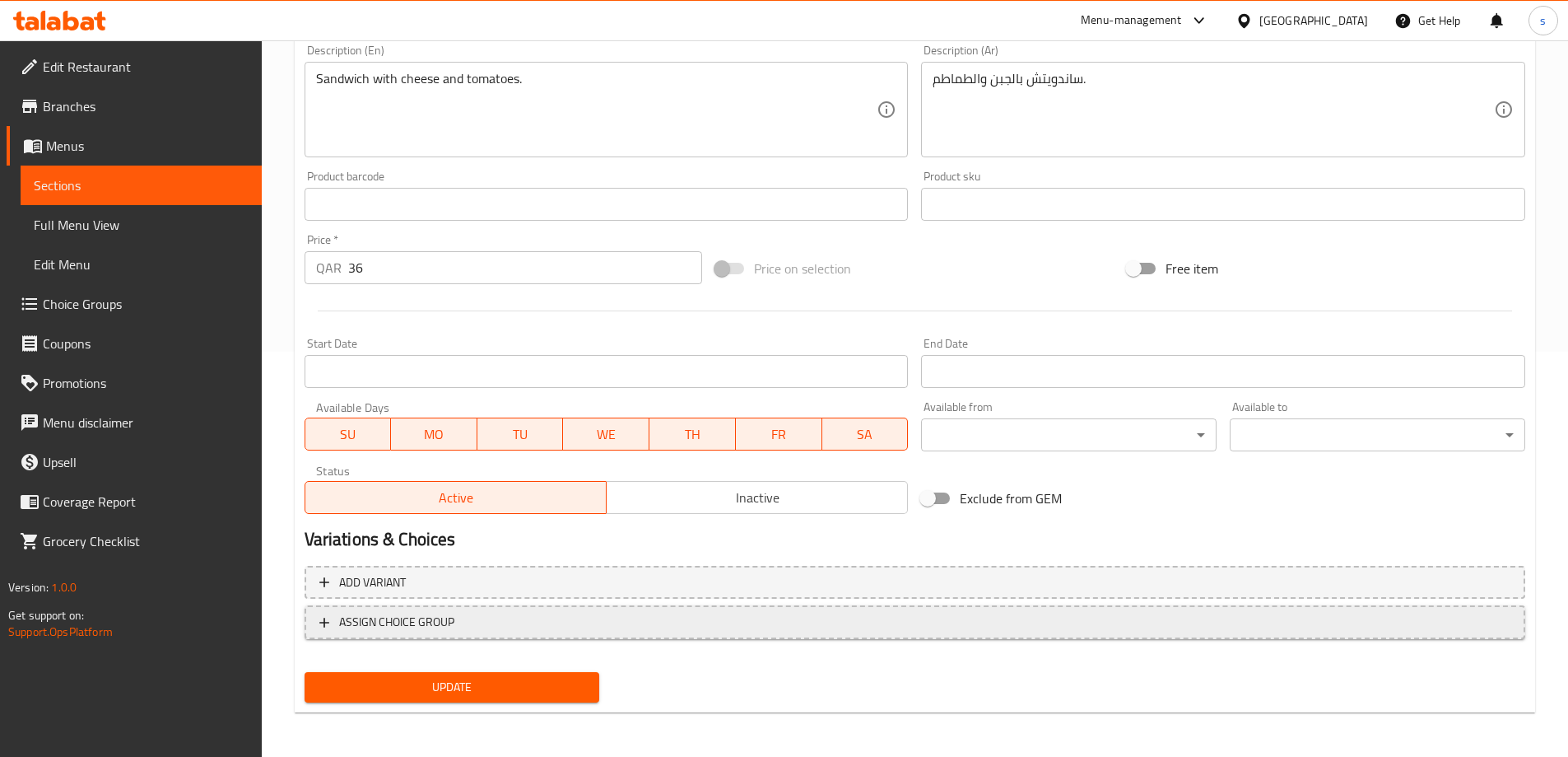
scroll to position [407, 0]
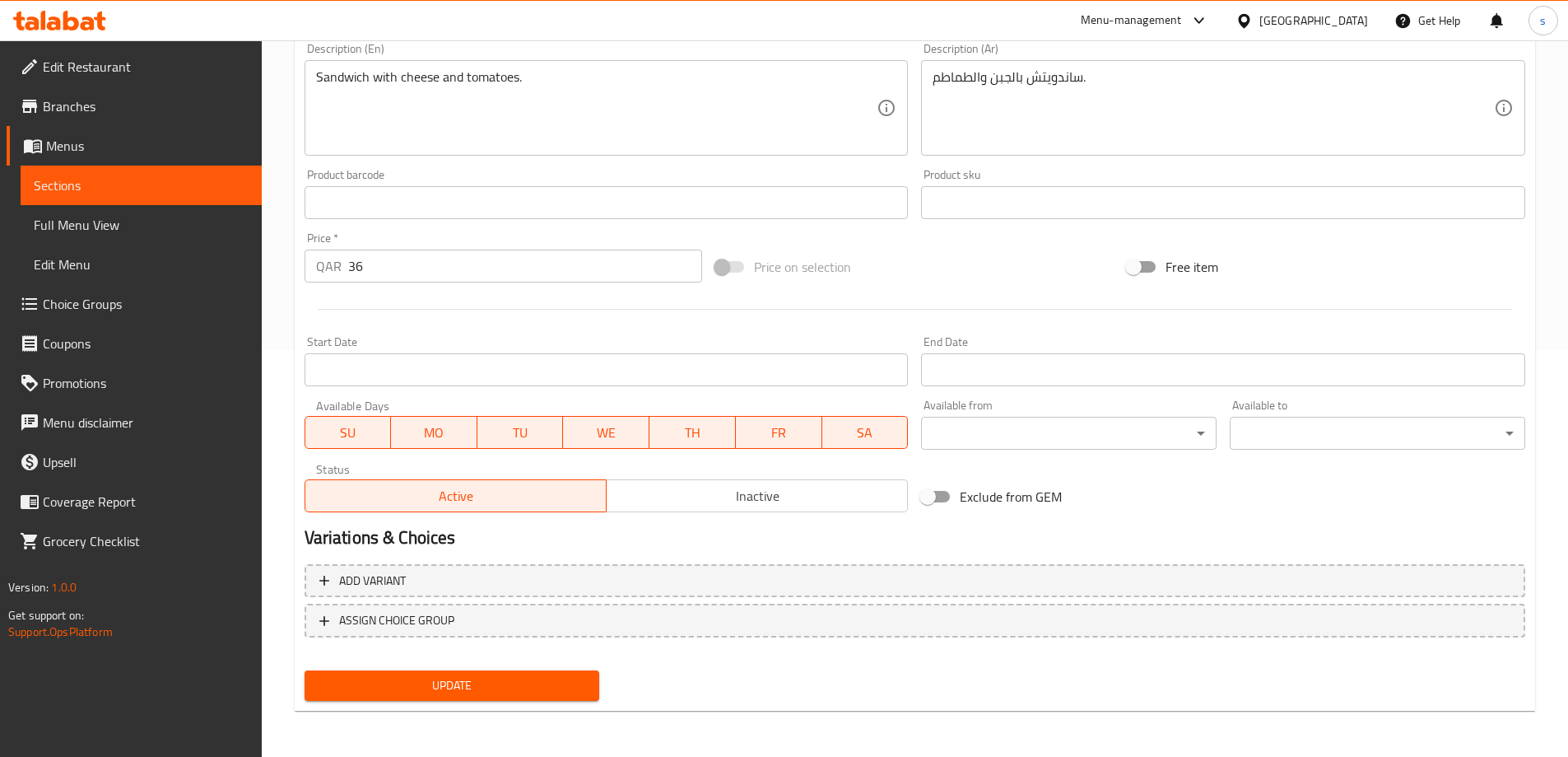
type input "Cheese sun-dried tomato croissant sandwich"
click at [538, 684] on span "Update" at bounding box center [452, 686] width 270 height 21
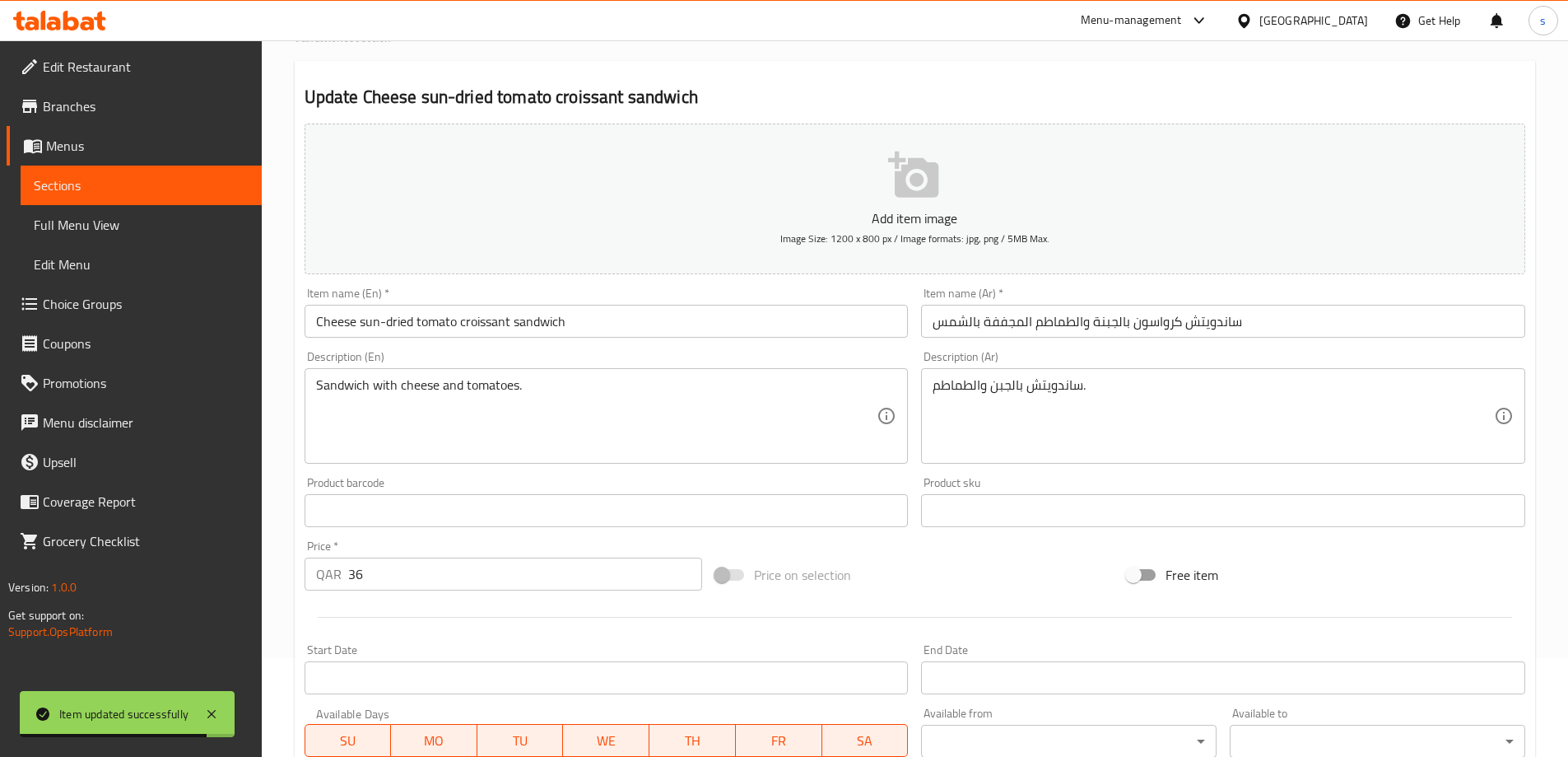
scroll to position [78, 0]
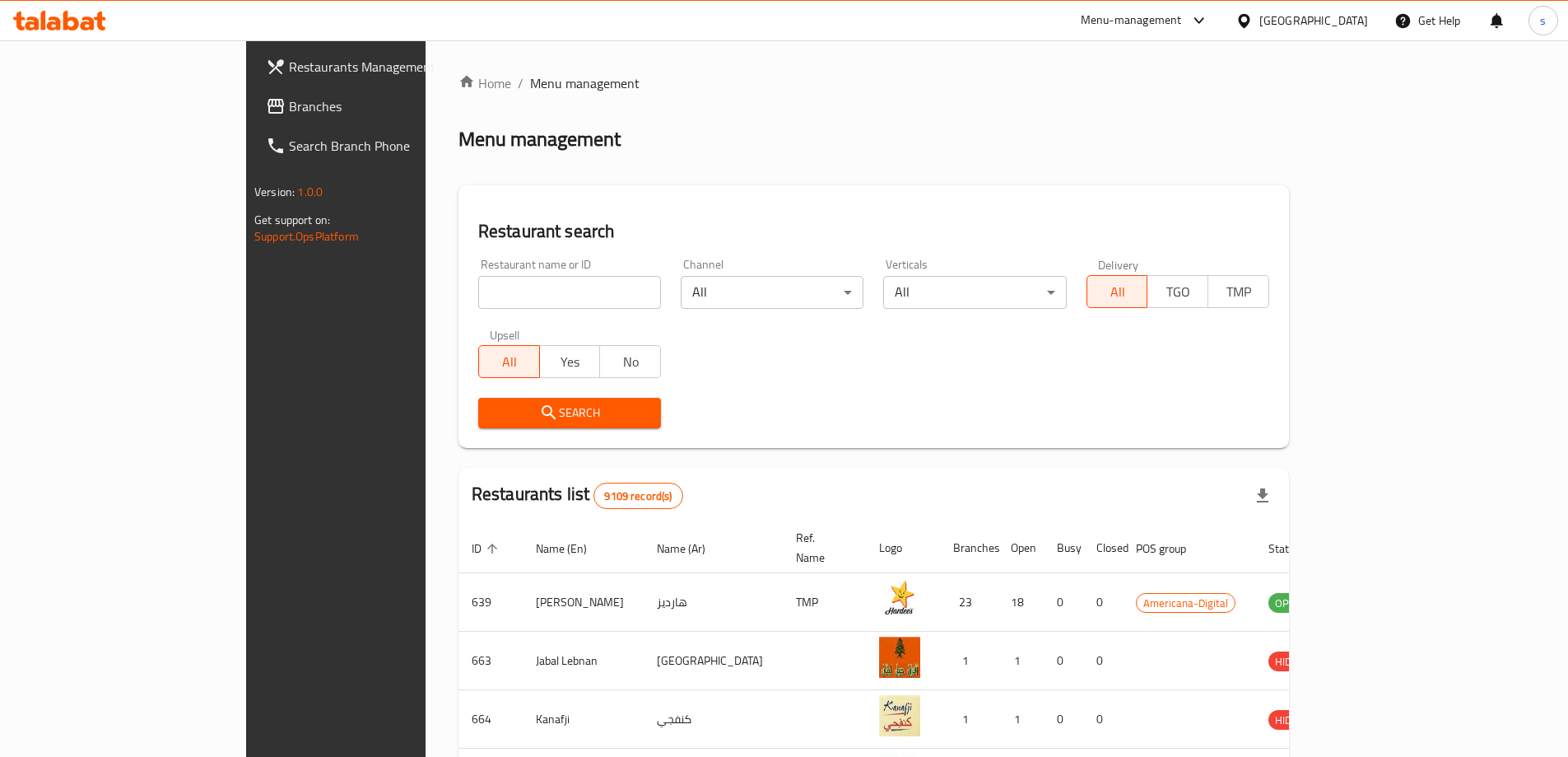
click at [711, 137] on div "Menu management" at bounding box center [874, 139] width 831 height 27
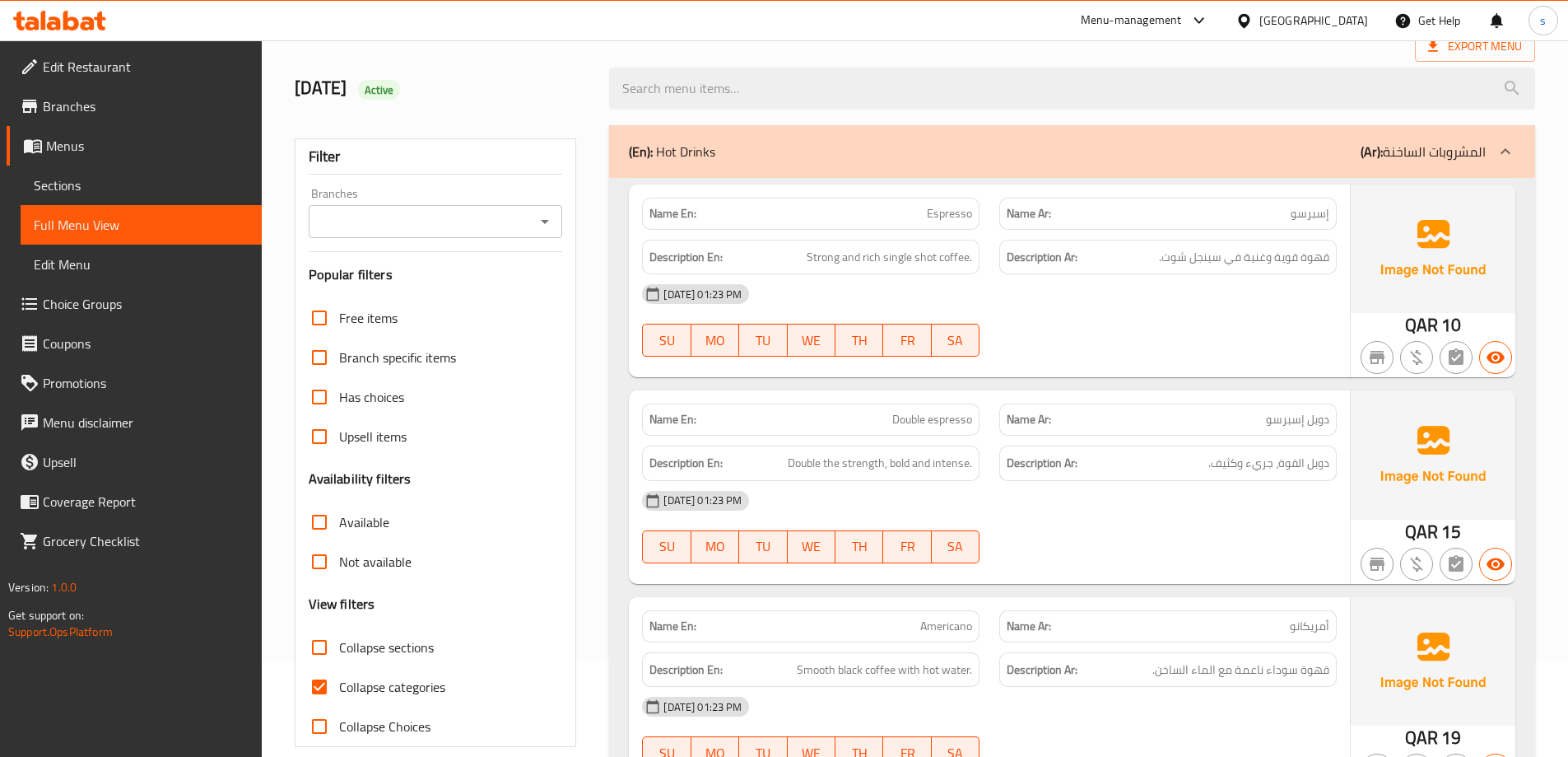
scroll to position [329, 0]
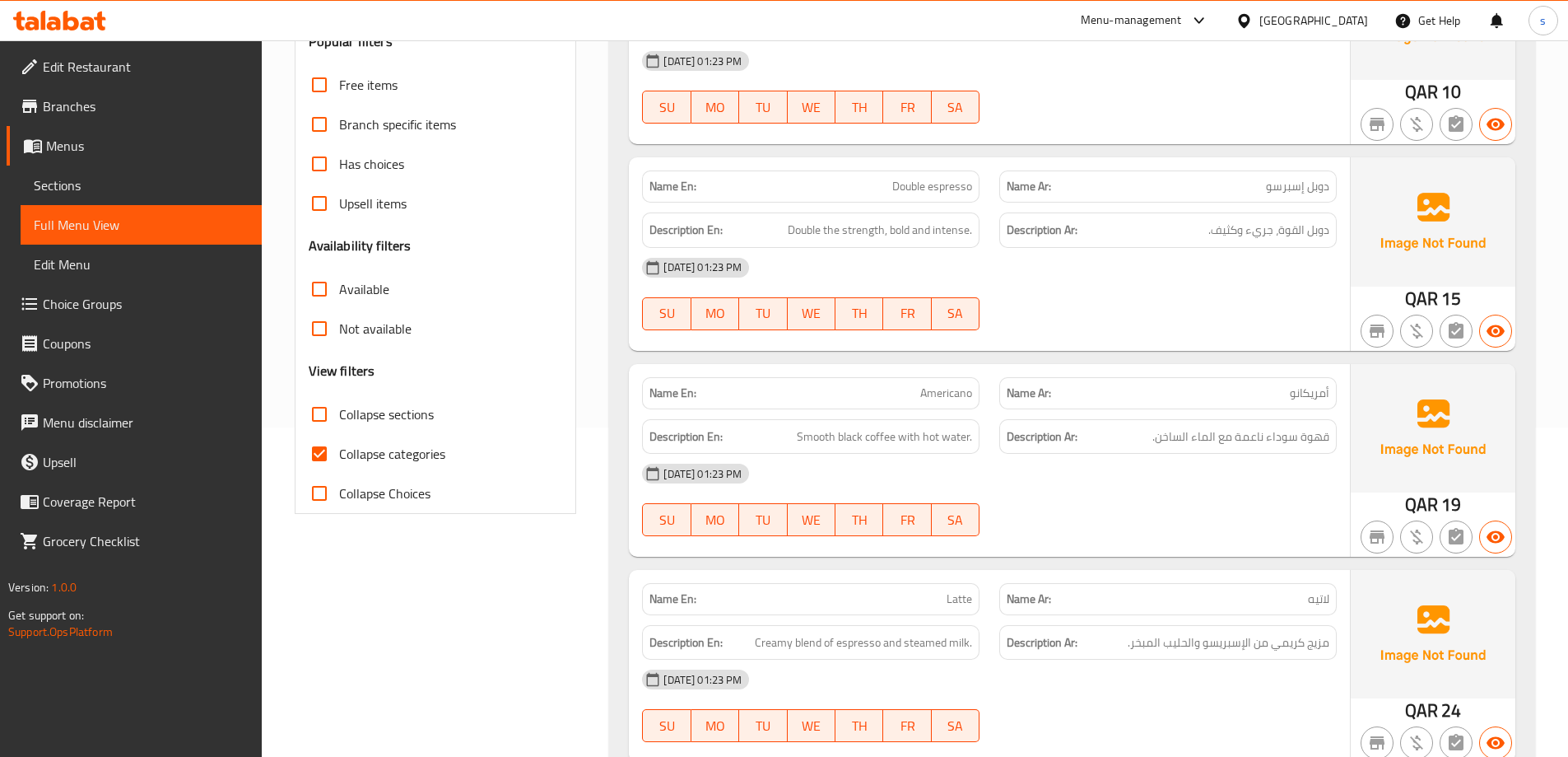
click at [389, 460] on span "Collapse categories" at bounding box center [392, 453] width 106 height 20
click at [339, 460] on input "Collapse categories" at bounding box center [319, 453] width 39 height 39
checkbox input "false"
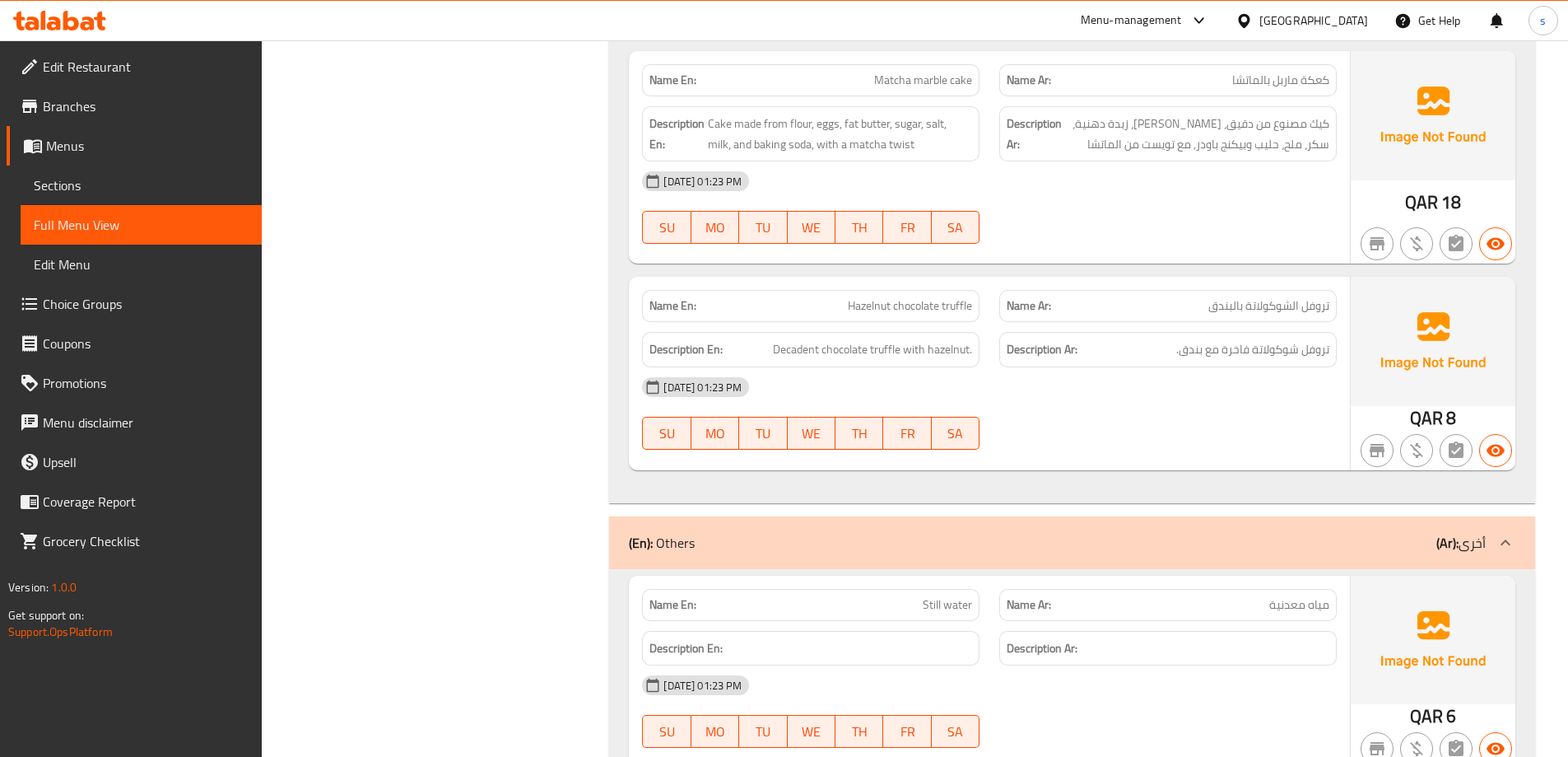
scroll to position [10690, 0]
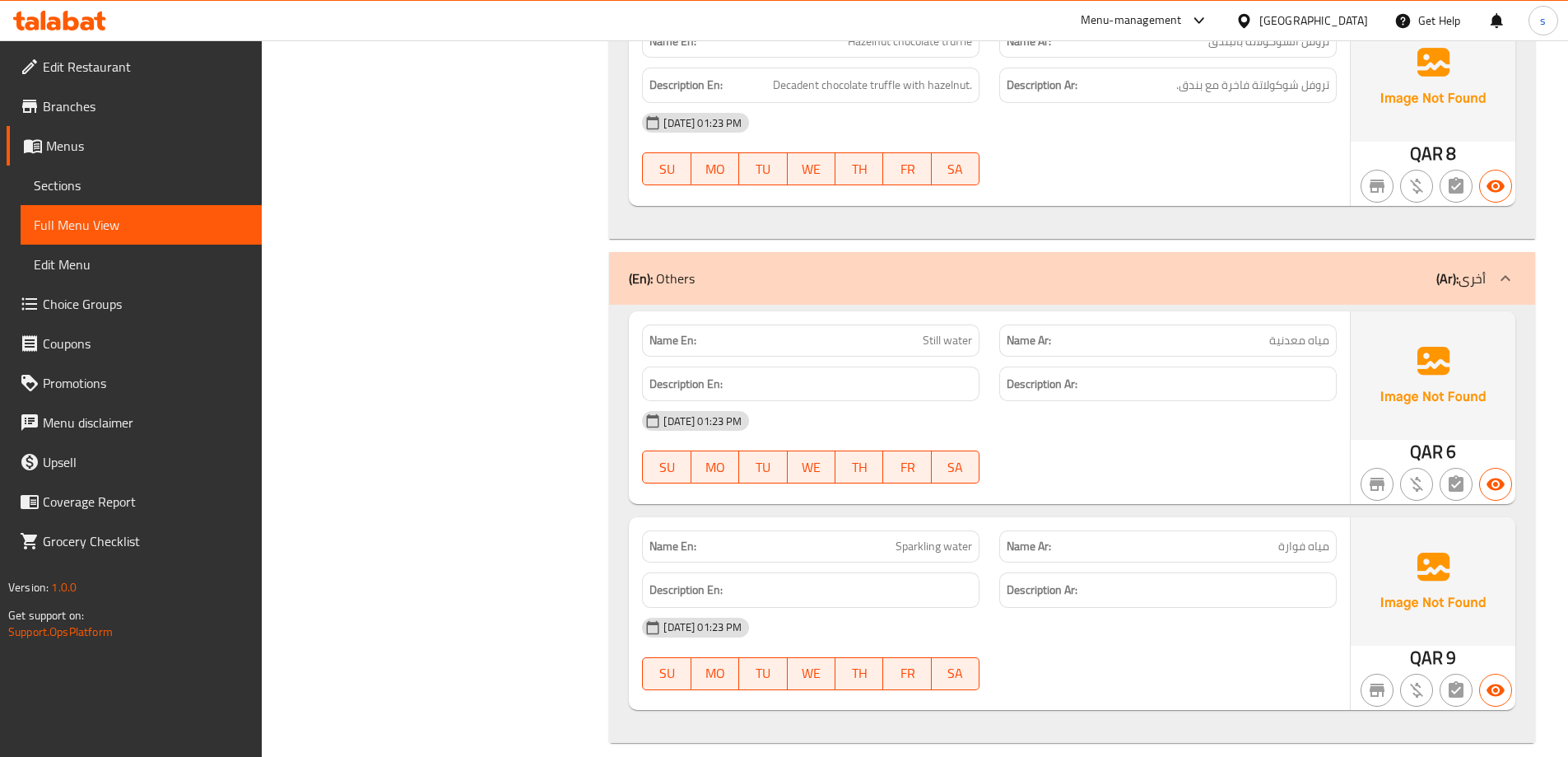
click at [158, 232] on span "Full Menu View" at bounding box center [141, 225] width 215 height 20
click at [90, 26] on icon at bounding box center [87, 23] width 14 height 14
